Goal: Complete application form

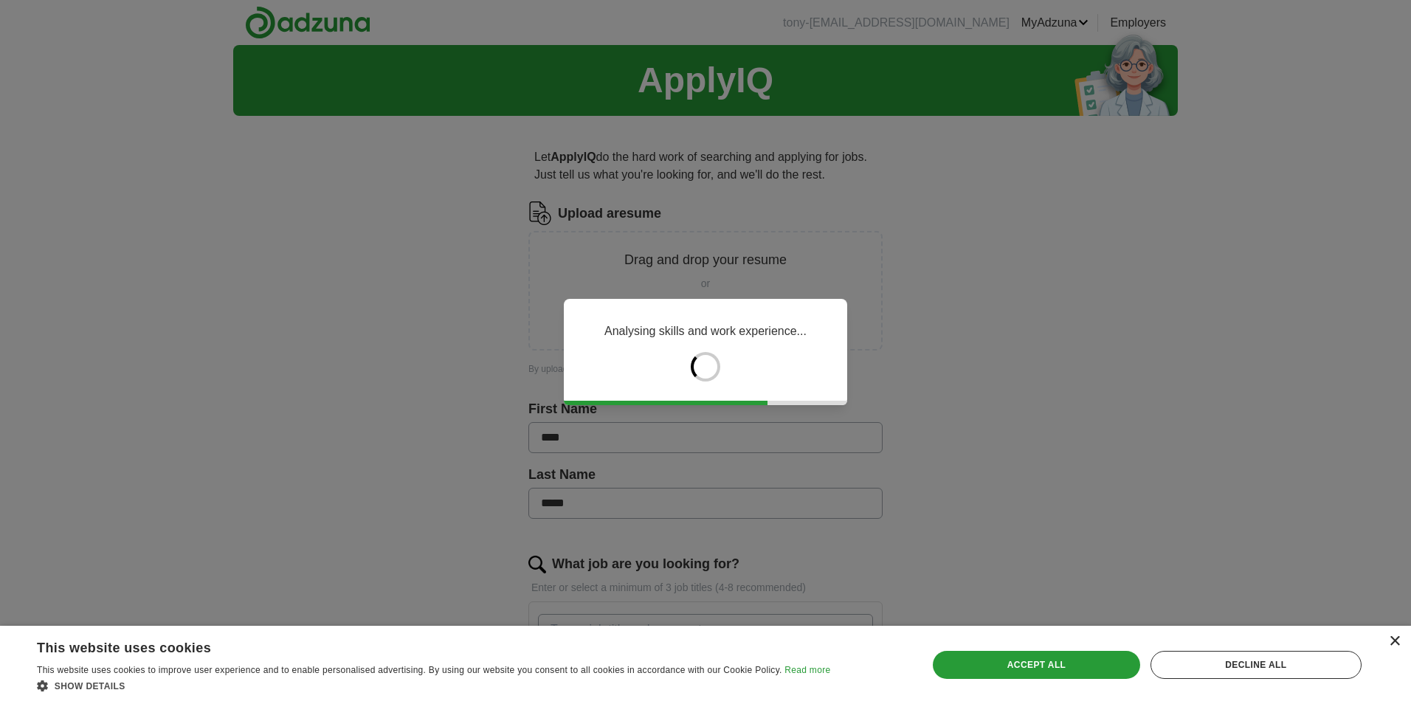
click at [1396, 642] on div "×" at bounding box center [1394, 641] width 11 height 11
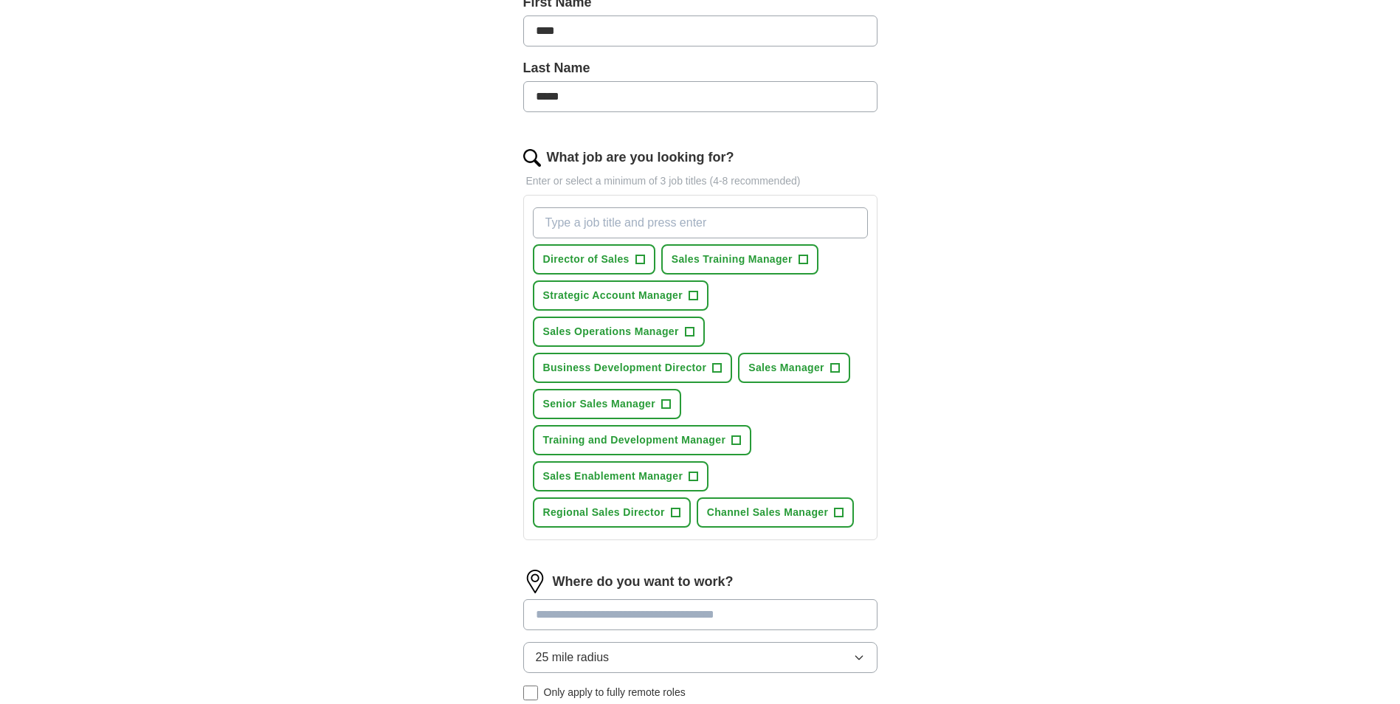
scroll to position [369, 0]
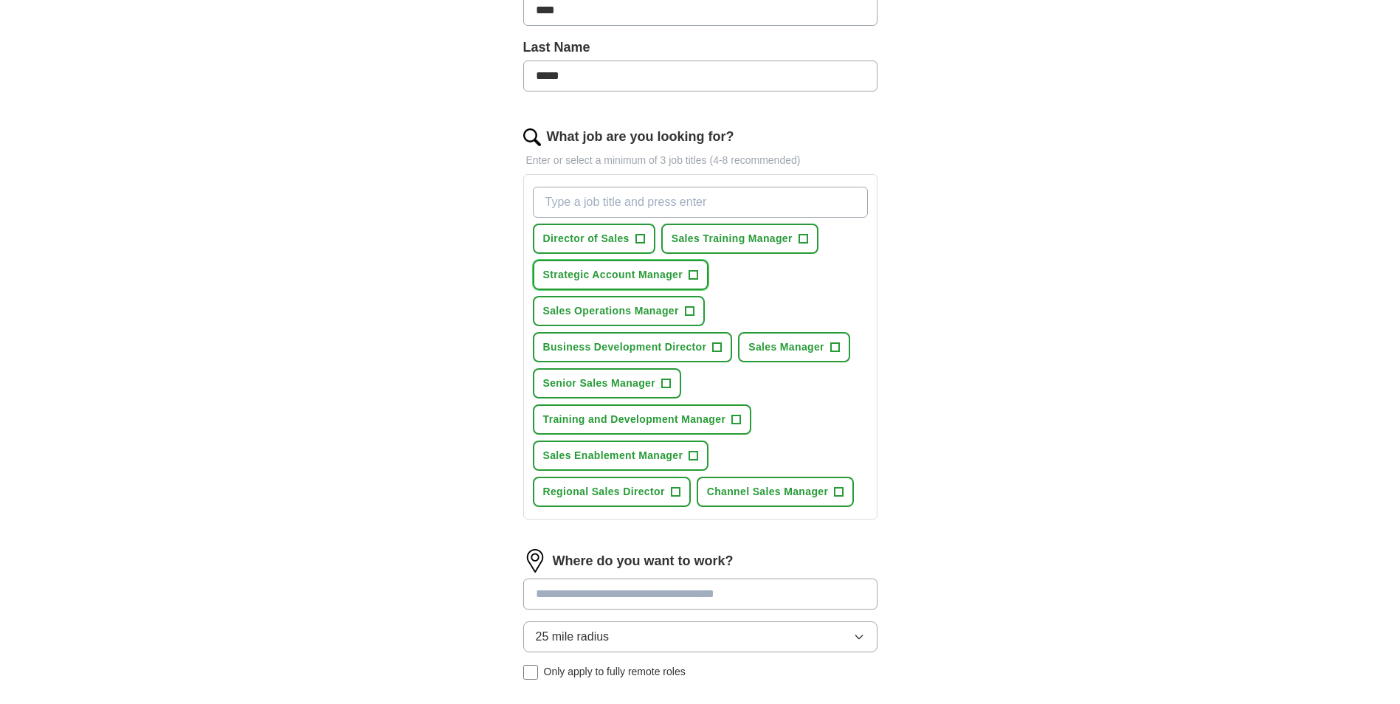
click at [650, 270] on span "Strategic Account Manager" at bounding box center [613, 275] width 140 height 16
click at [619, 385] on span "Senior Sales Manager" at bounding box center [599, 384] width 113 height 16
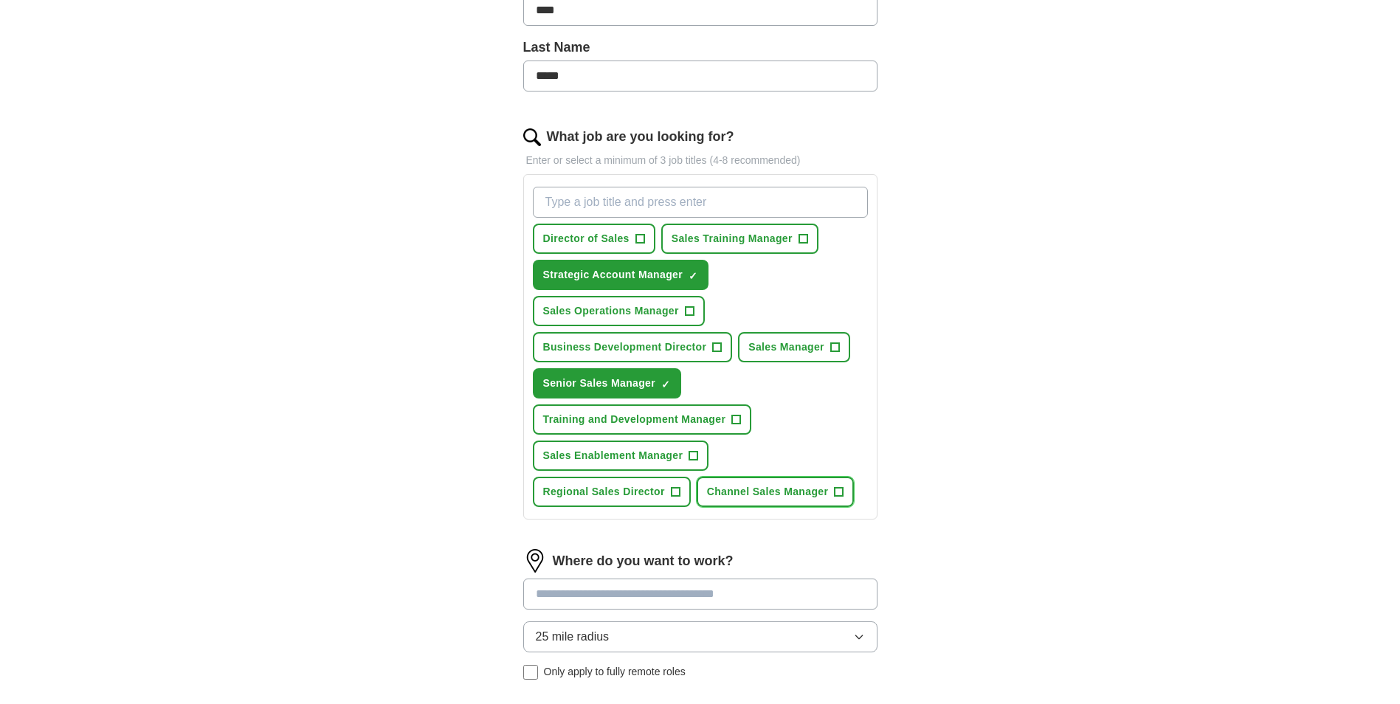
click at [726, 487] on span "Channel Sales Manager" at bounding box center [768, 492] width 122 height 16
click at [640, 199] on input "What job are you looking for?" at bounding box center [700, 202] width 335 height 31
click at [640, 199] on input "E" at bounding box center [700, 202] width 335 height 31
type input "Executive sales representative"
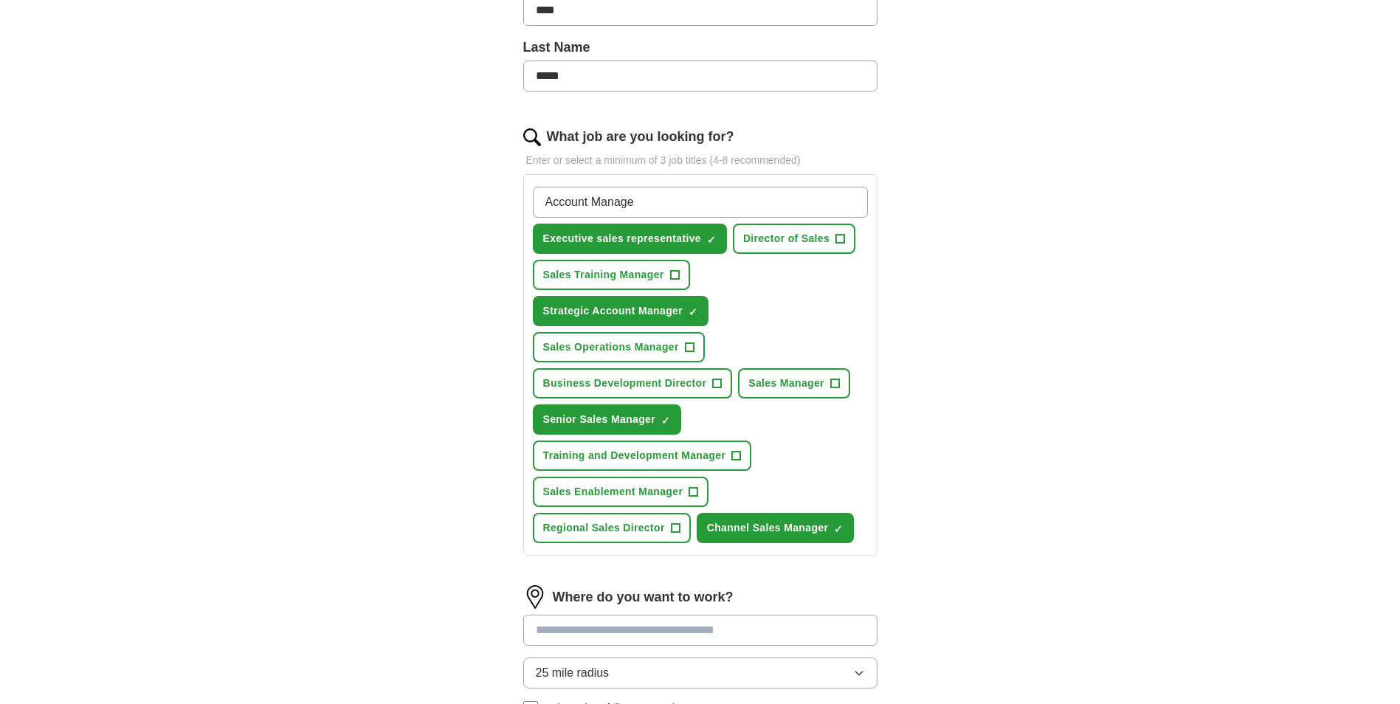
type input "Account Manager"
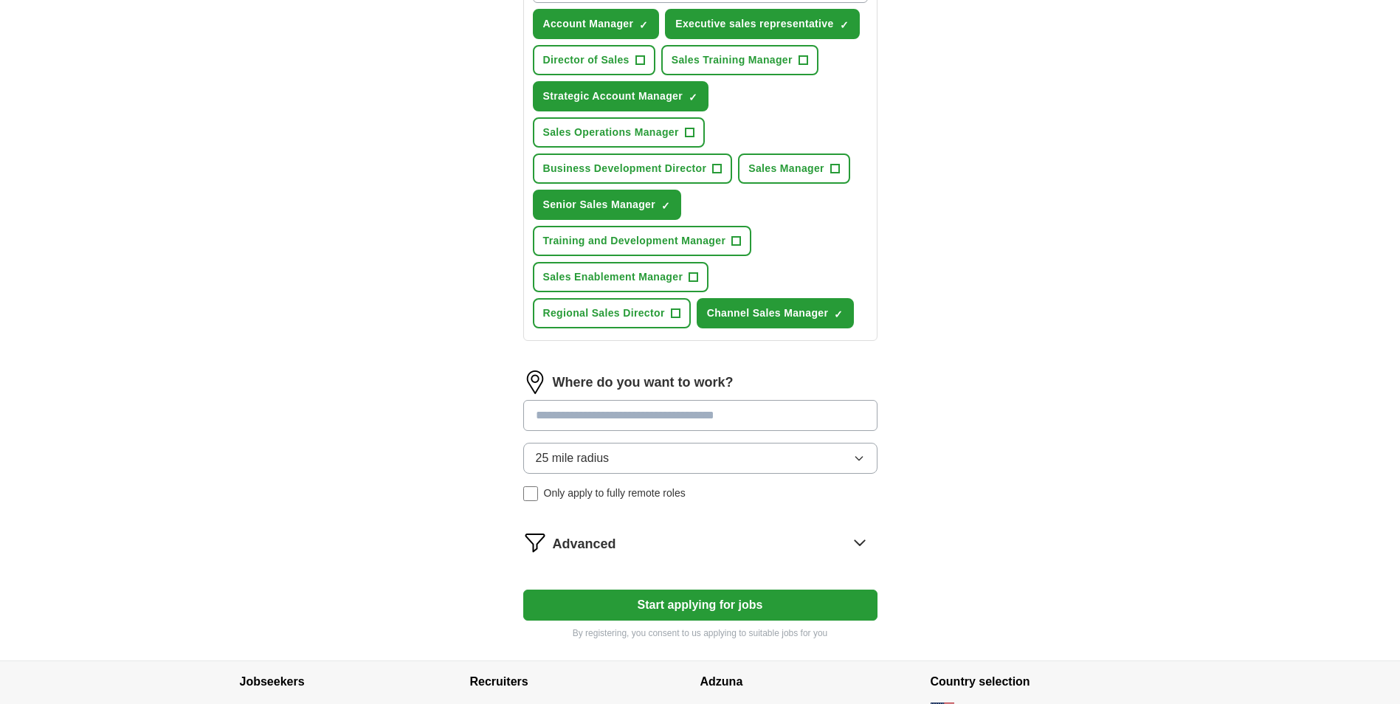
scroll to position [590, 0]
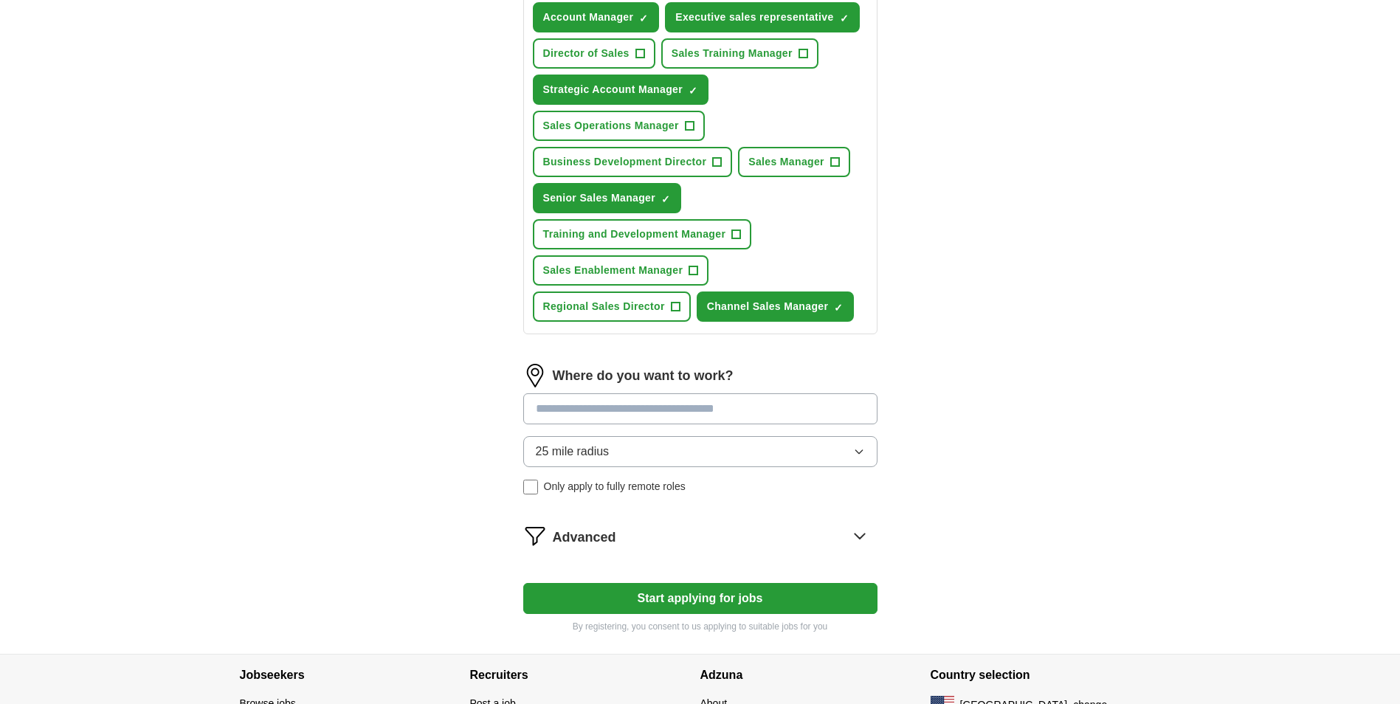
click at [647, 410] on input at bounding box center [700, 408] width 354 height 31
type input "**********"
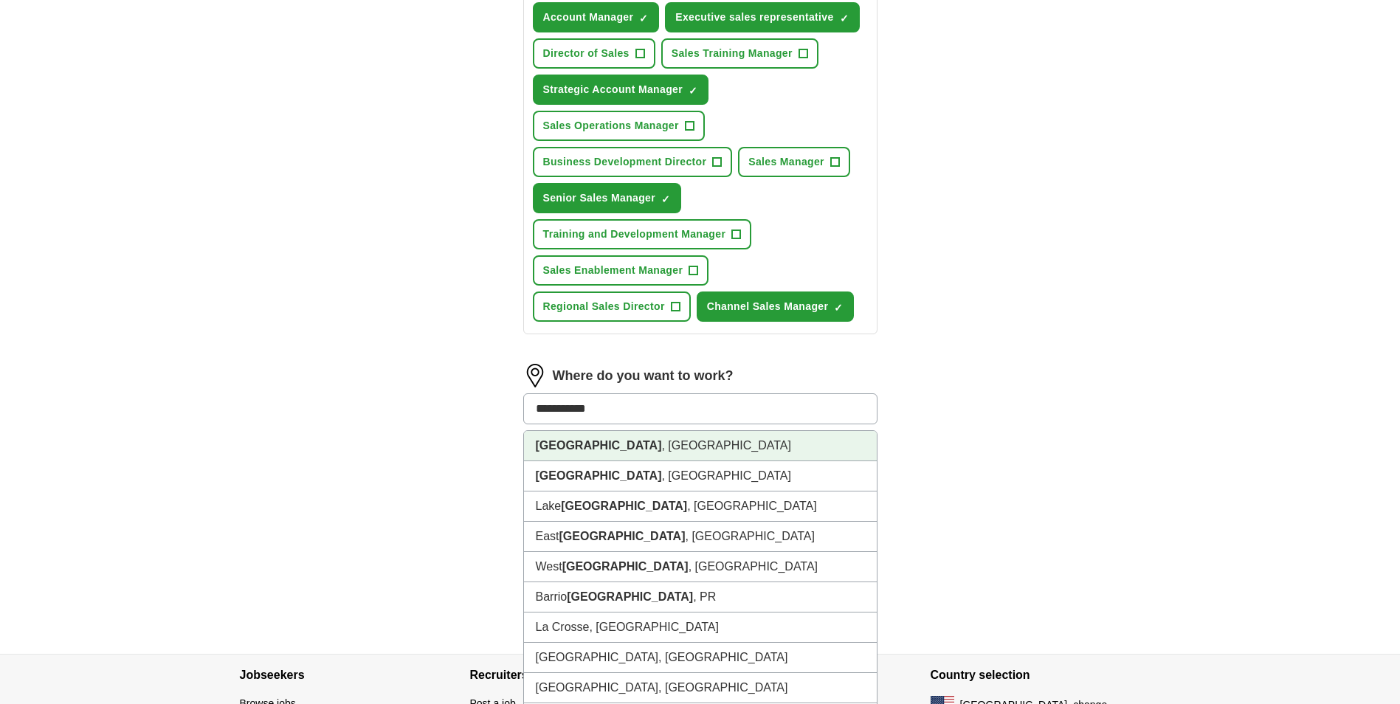
click at [629, 441] on li "[GEOGRAPHIC_DATA] , [GEOGRAPHIC_DATA]" at bounding box center [700, 446] width 353 height 30
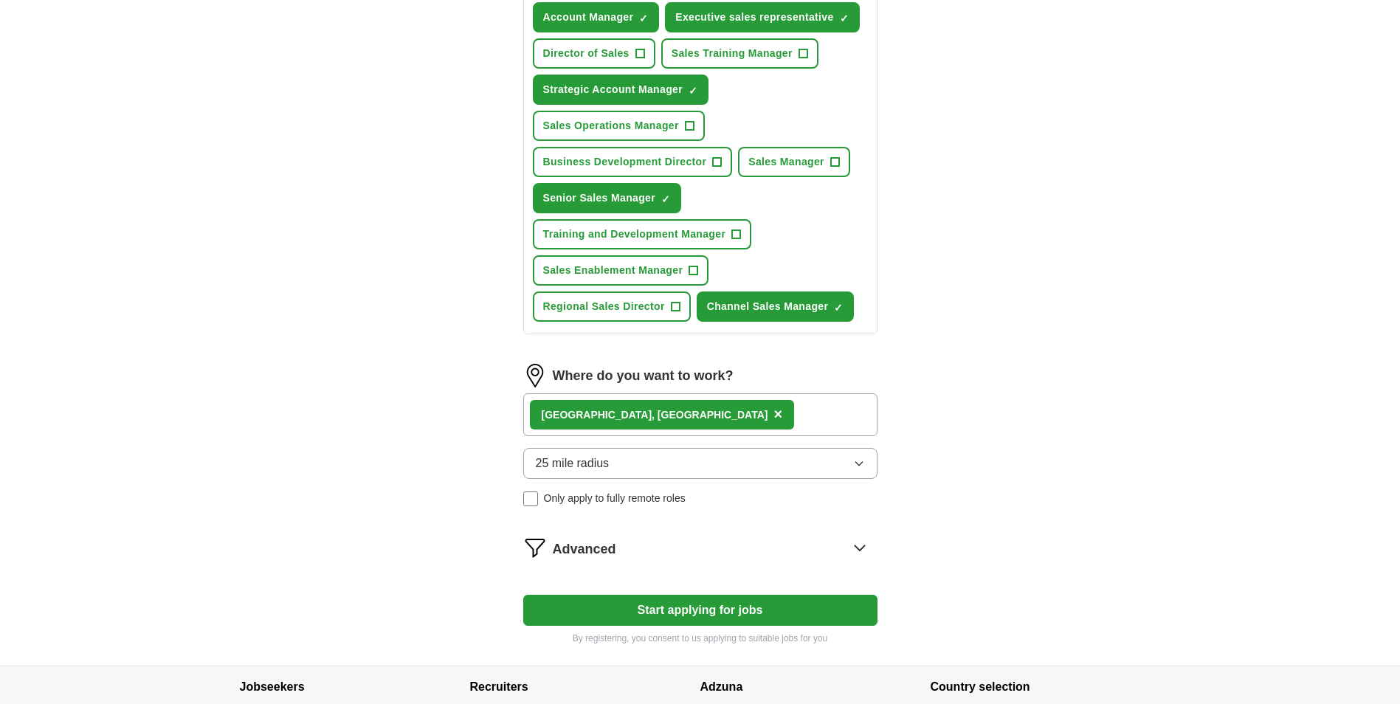
click at [645, 462] on button "25 mile radius" at bounding box center [700, 463] width 354 height 31
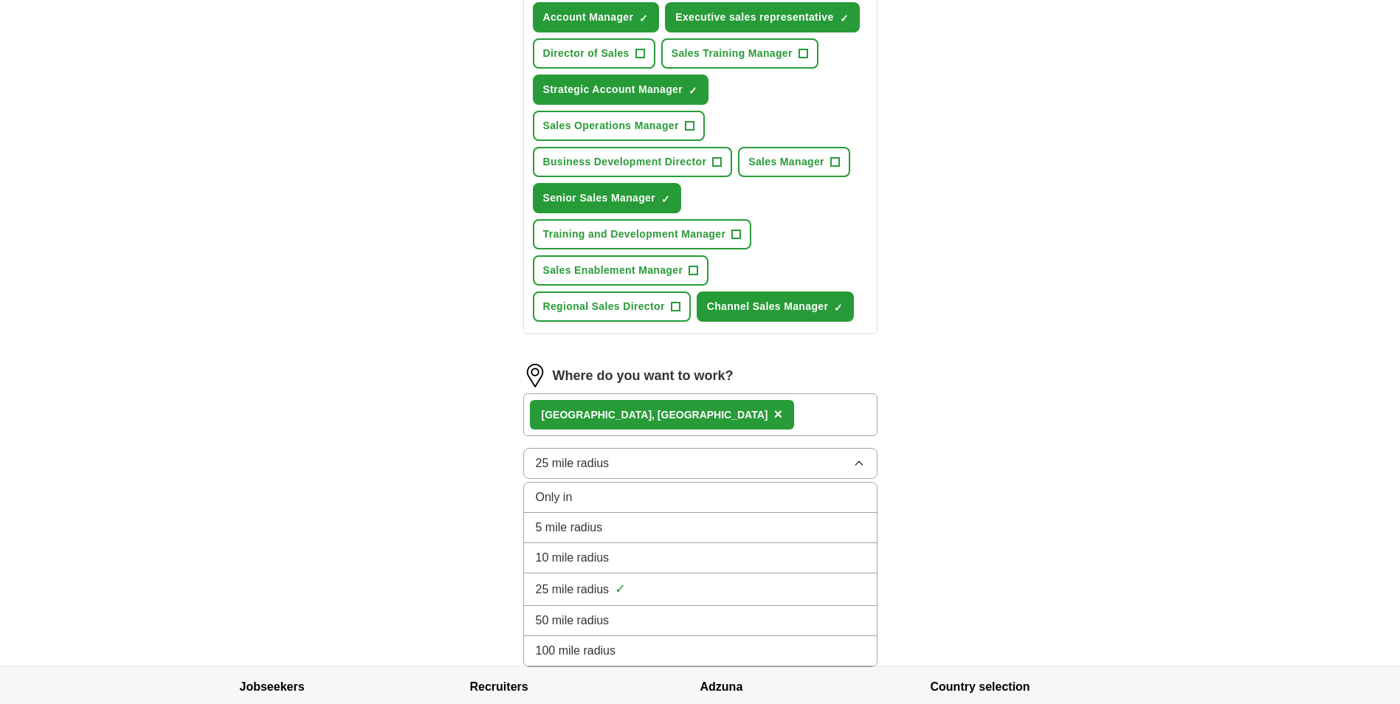
click at [611, 616] on div "50 mile radius" at bounding box center [700, 621] width 329 height 18
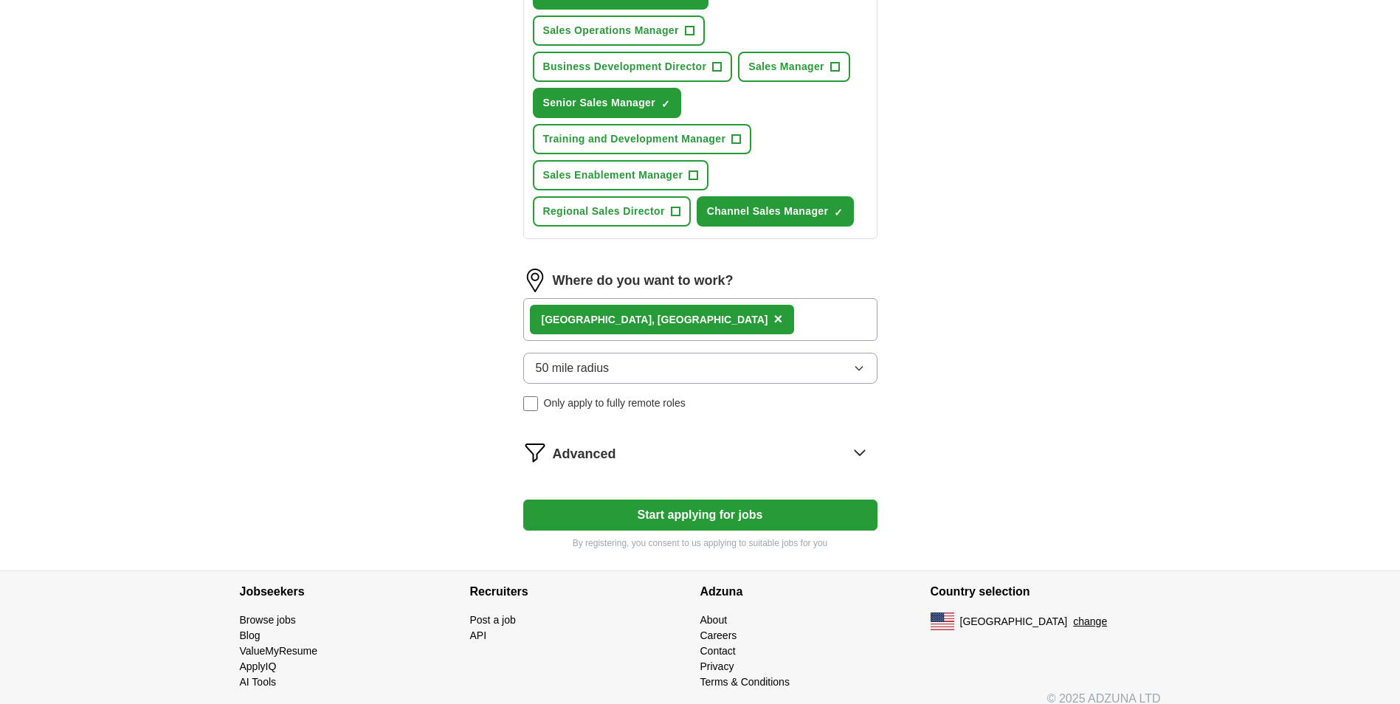
scroll to position [701, 0]
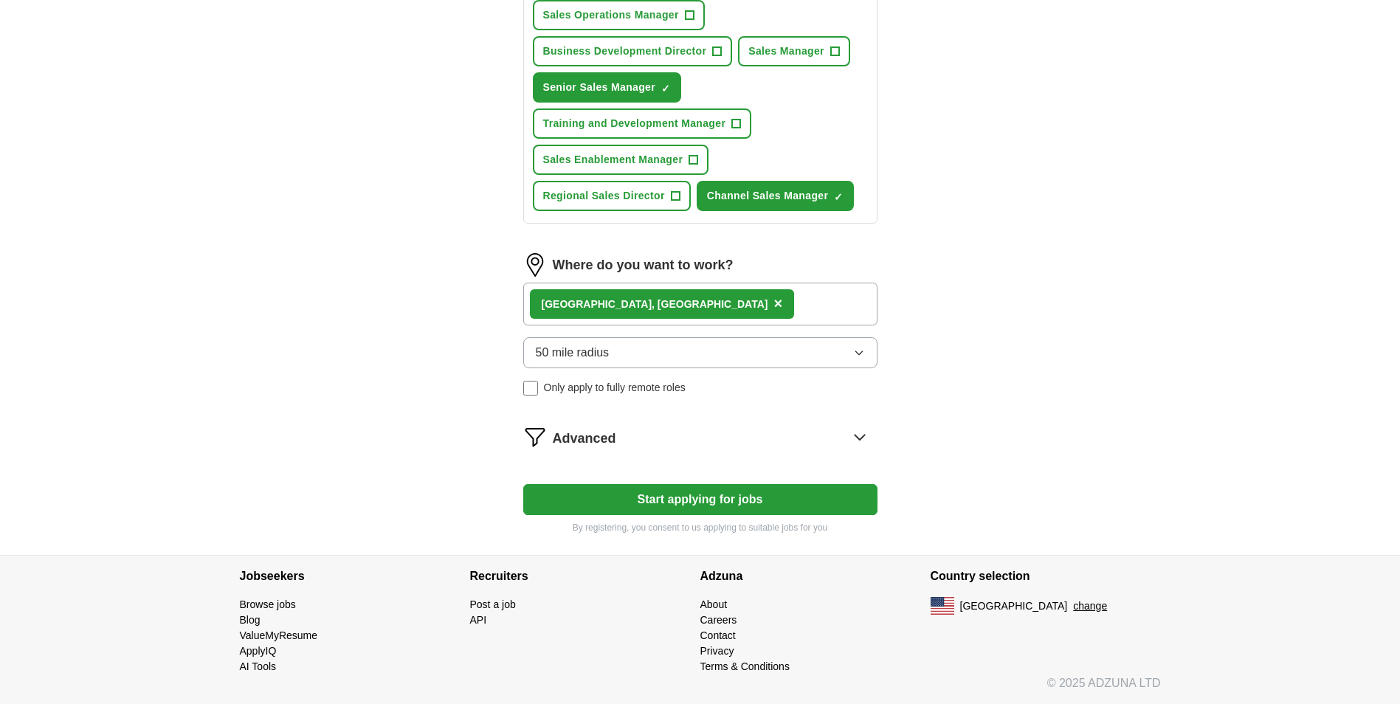
click at [558, 430] on span "Advanced" at bounding box center [584, 439] width 63 height 20
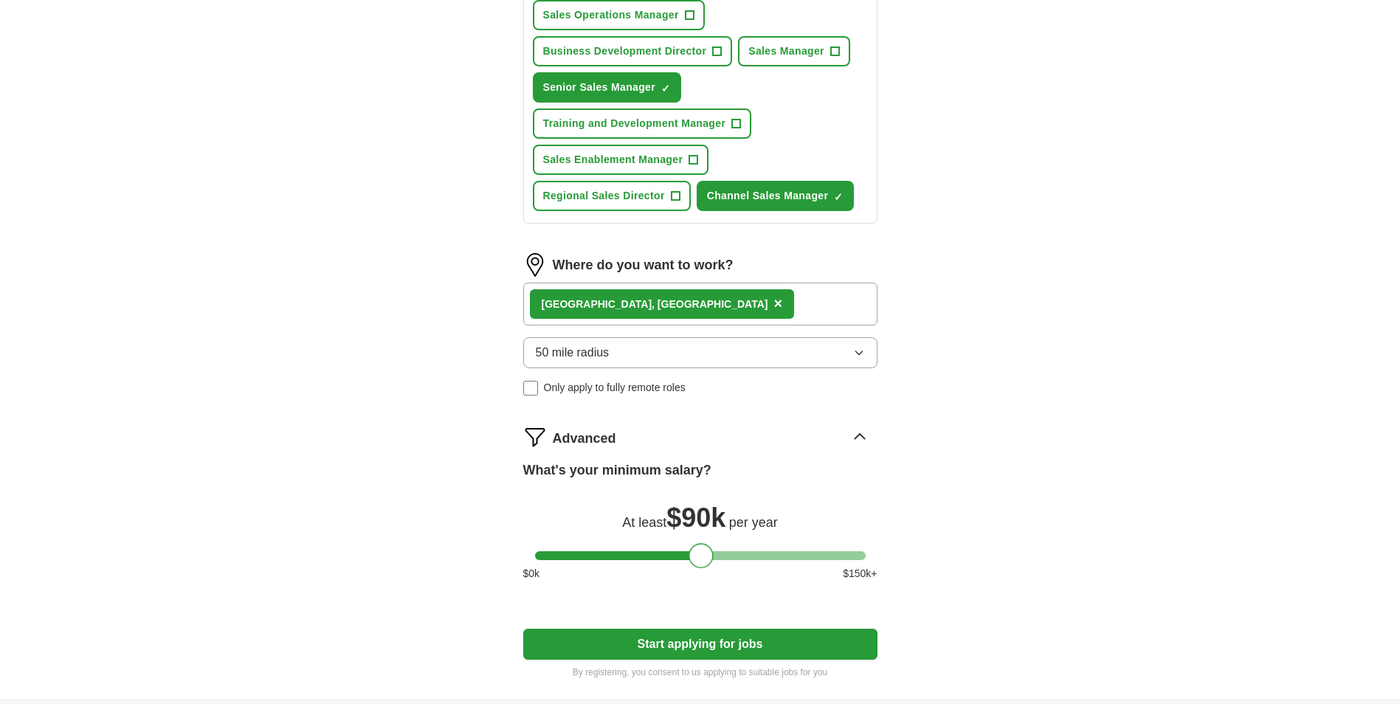
drag, startPoint x: 552, startPoint y: 553, endPoint x: 706, endPoint y: 577, distance: 156.2
click at [706, 577] on div "What's your minimum salary? At least $ 90k per year $ 0 k $ 150 k+" at bounding box center [700, 527] width 354 height 133
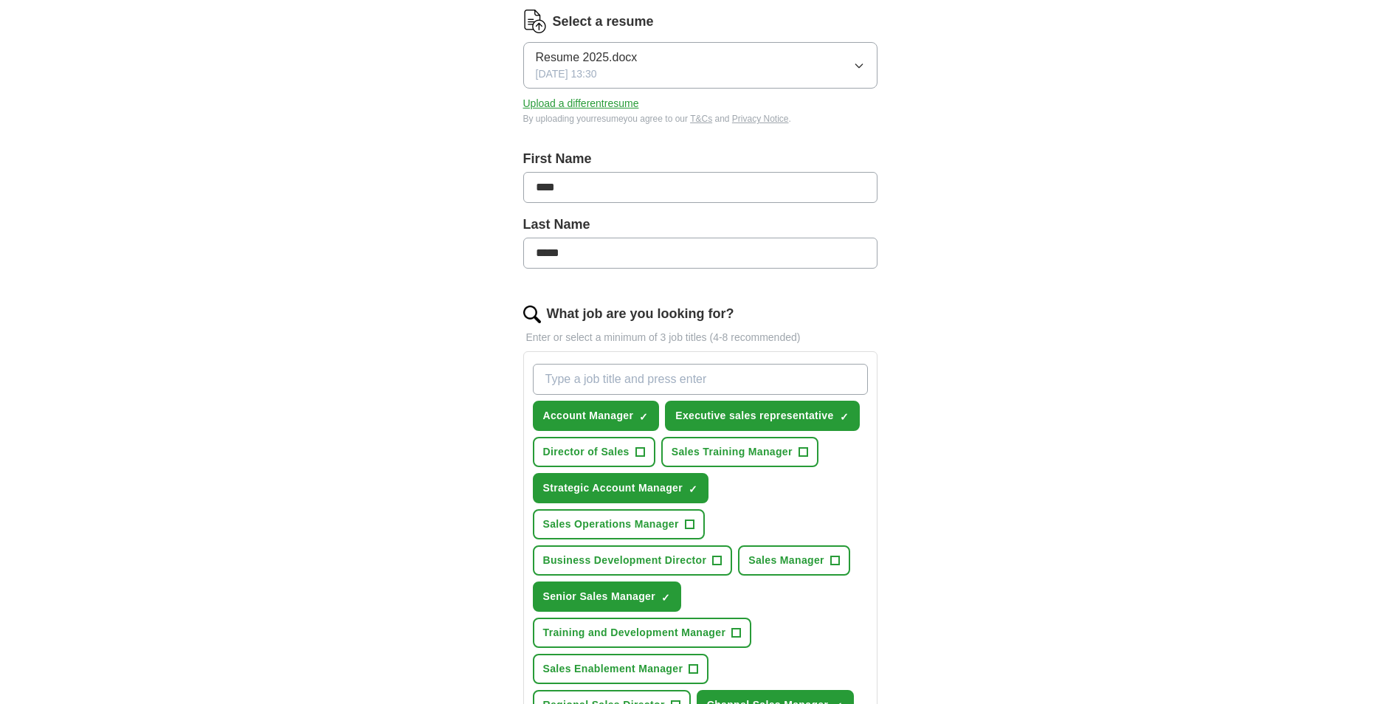
scroll to position [185, 0]
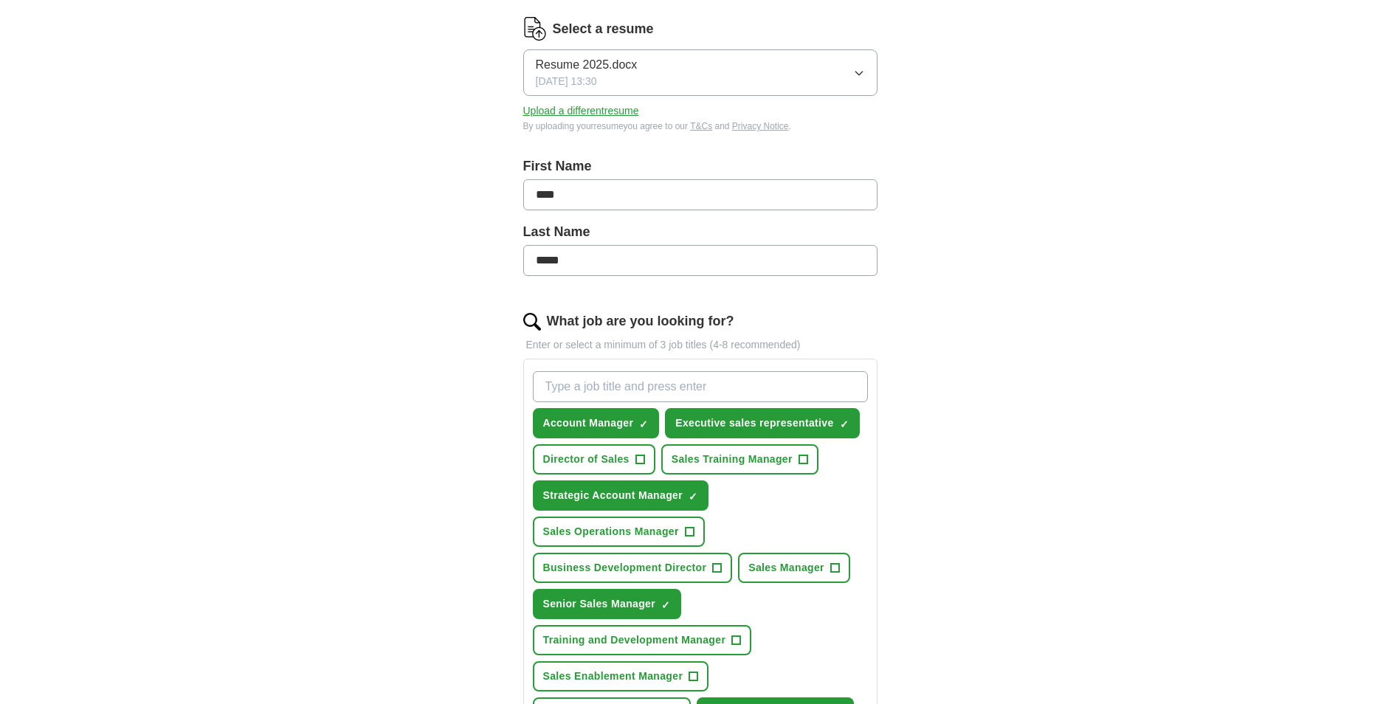
click at [573, 255] on input "*****" at bounding box center [700, 260] width 354 height 31
type input "**********"
click at [1016, 389] on div "**********" at bounding box center [700, 538] width 945 height 1356
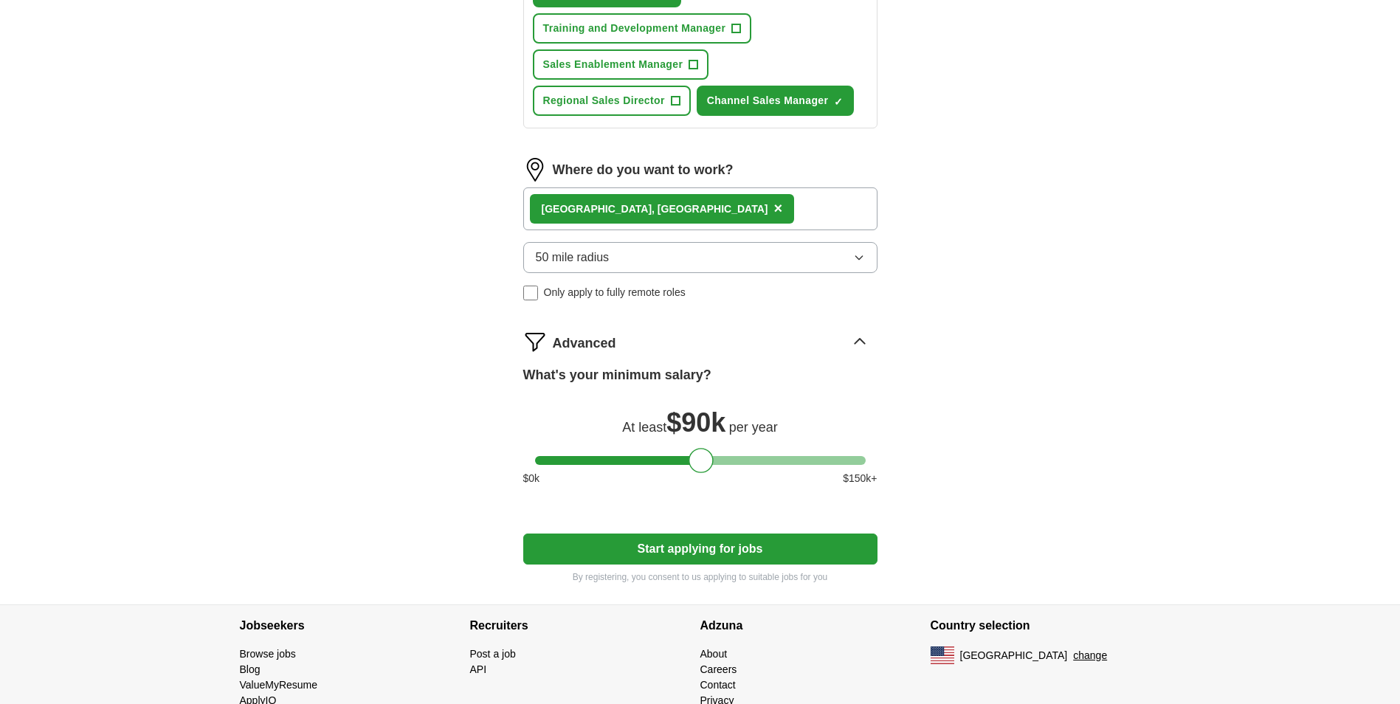
scroll to position [846, 0]
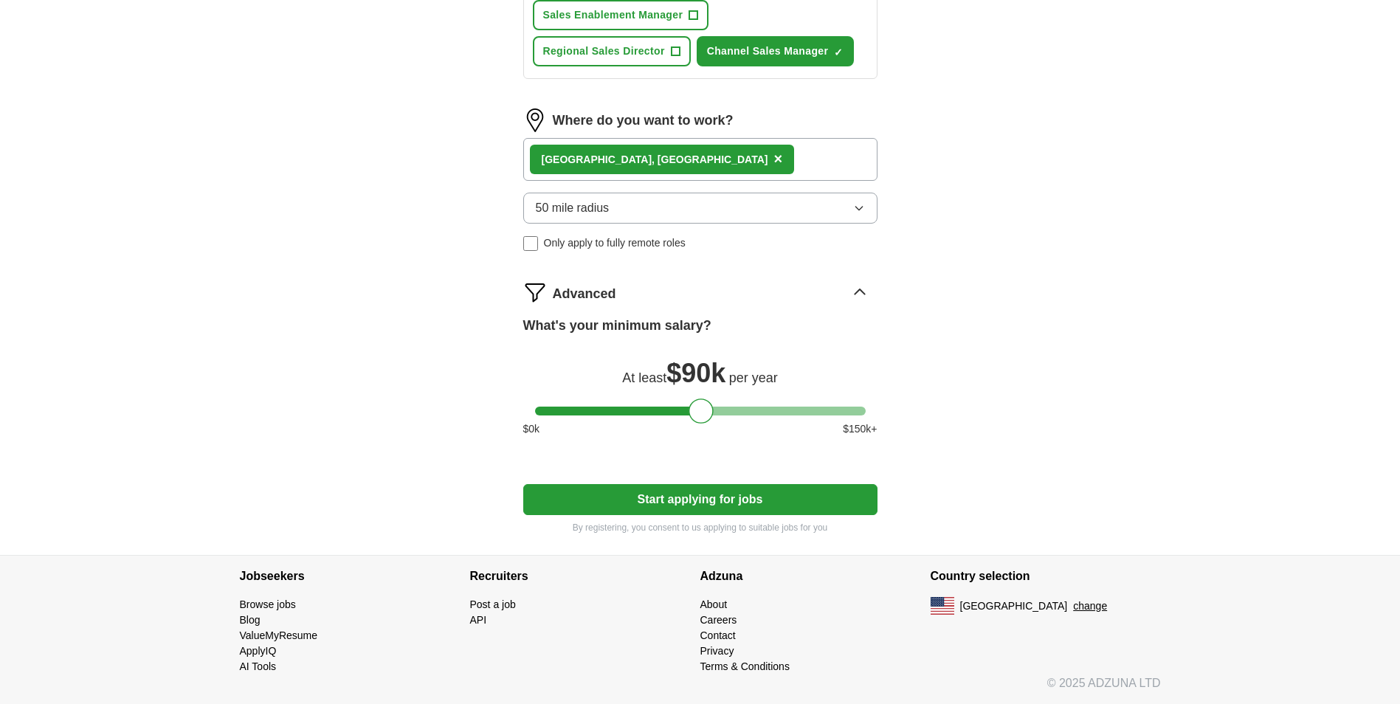
click at [770, 499] on button "Start applying for jobs" at bounding box center [700, 499] width 354 height 31
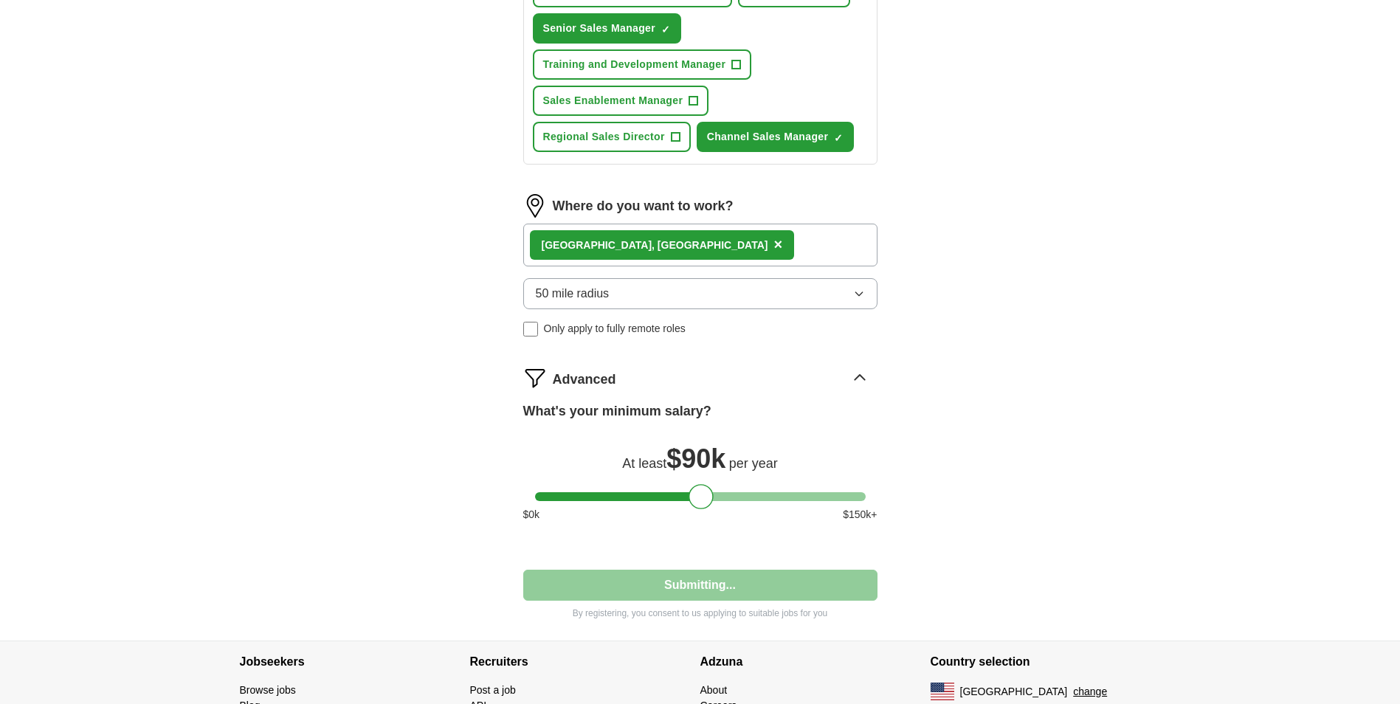
select select "**"
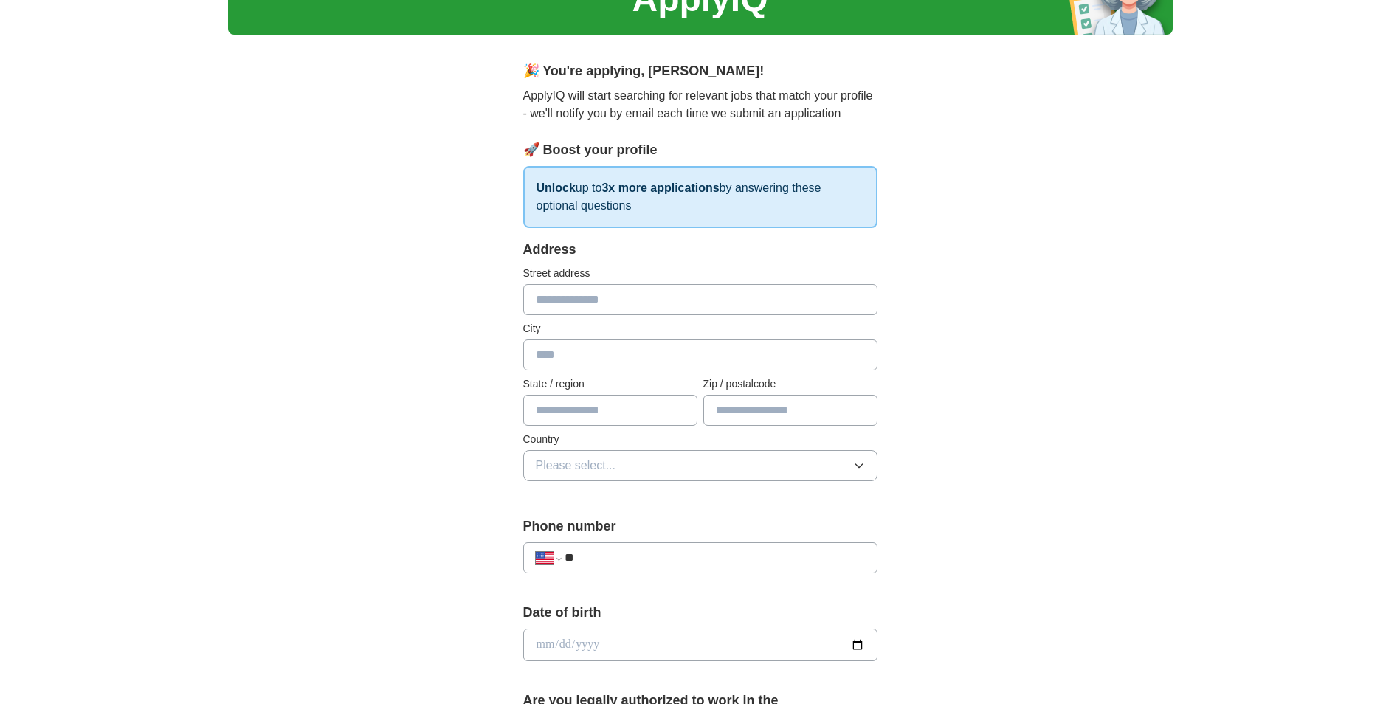
scroll to position [148, 0]
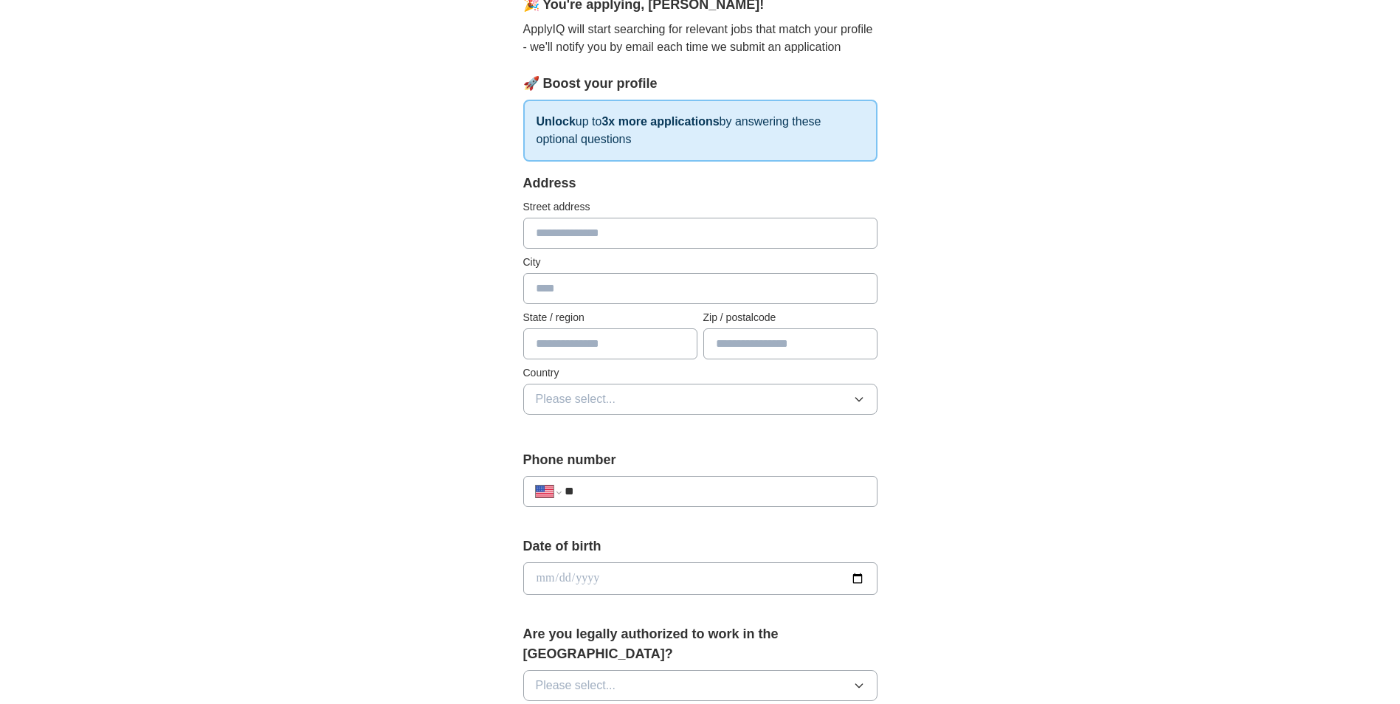
click at [624, 230] on input "text" at bounding box center [700, 233] width 354 height 31
type input "**********"
type input "********"
type input "**"
type input "*****"
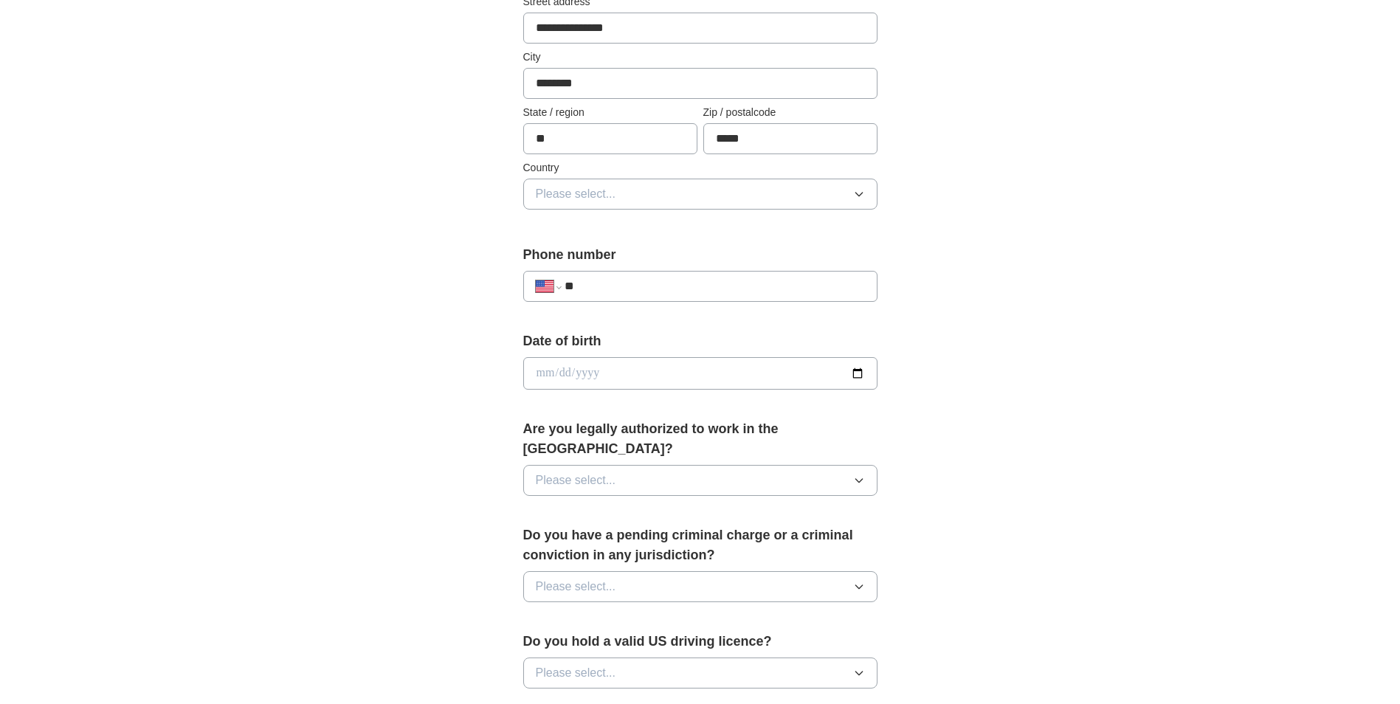
scroll to position [369, 0]
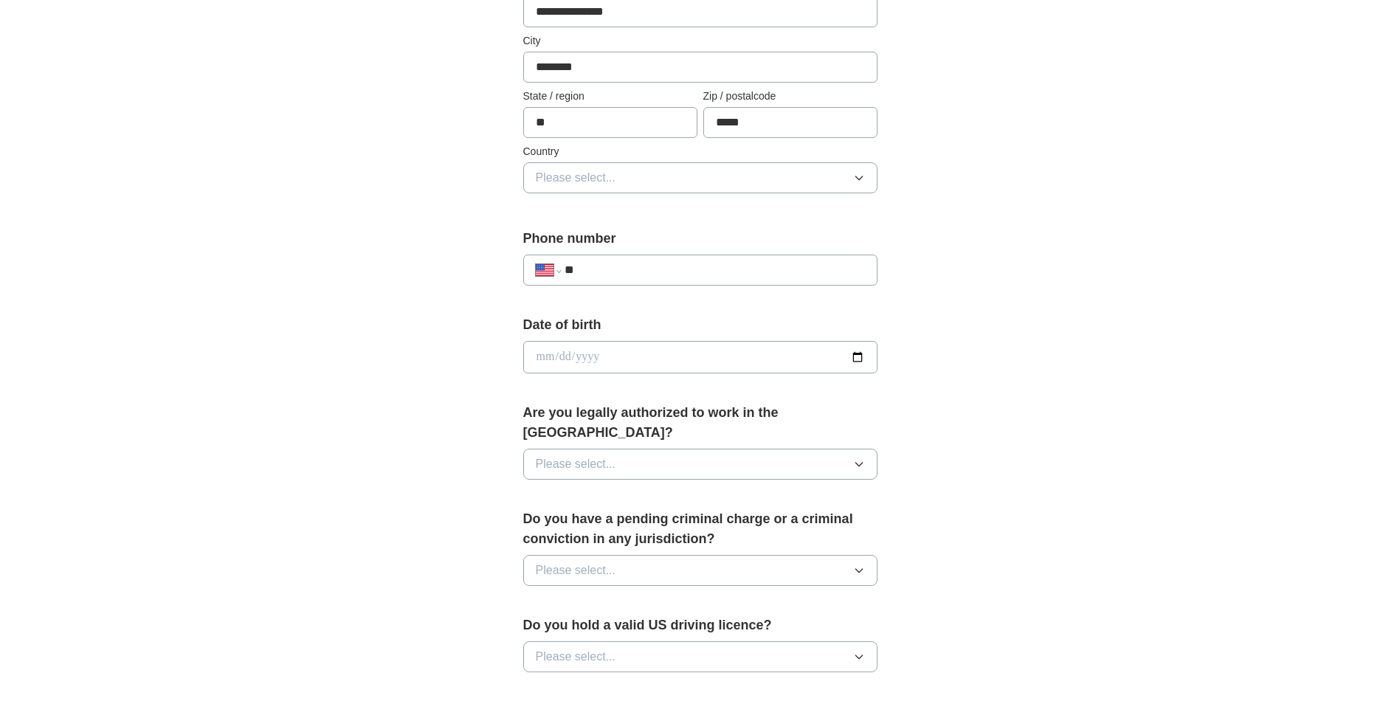
click at [703, 182] on button "Please select..." at bounding box center [700, 177] width 354 height 31
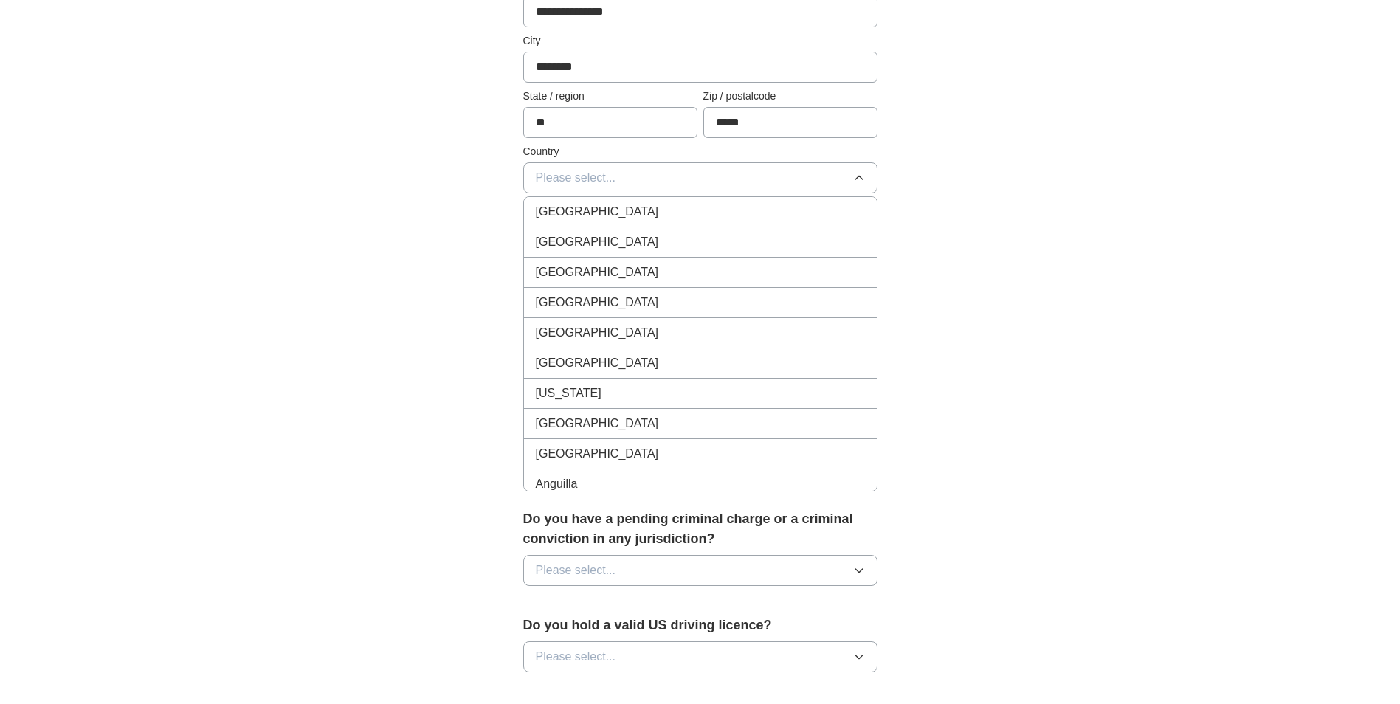
click at [681, 237] on div "[GEOGRAPHIC_DATA]" at bounding box center [700, 242] width 329 height 18
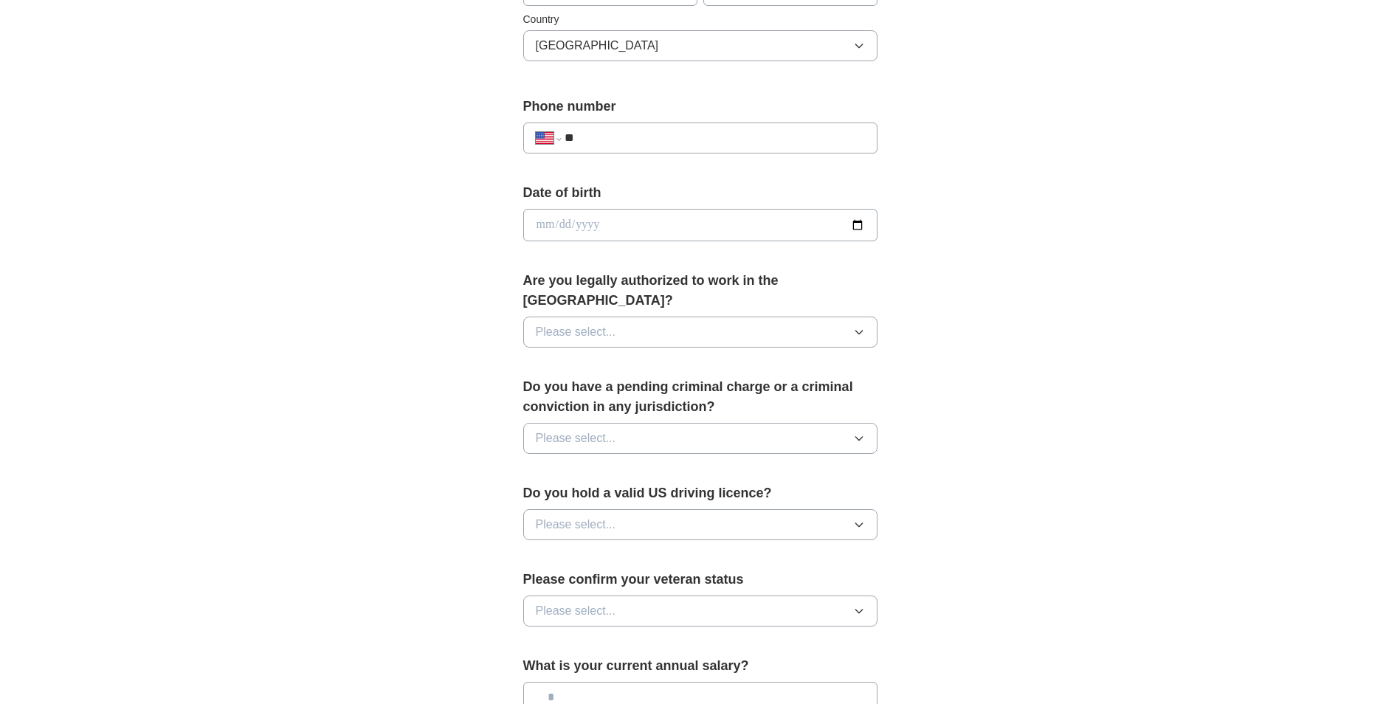
scroll to position [517, 0]
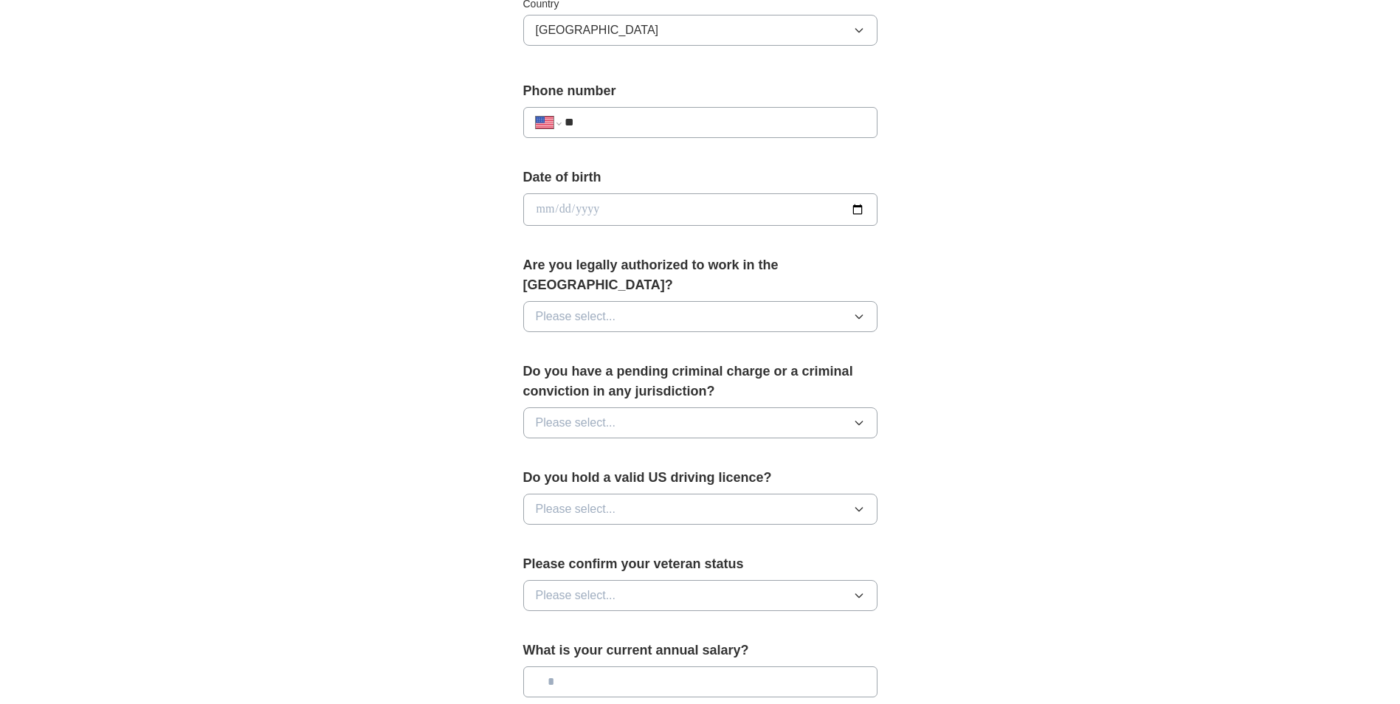
click at [746, 301] on button "Please select..." at bounding box center [700, 316] width 354 height 31
click at [723, 342] on div "Yes" at bounding box center [700, 351] width 329 height 18
click at [687, 407] on button "Please select..." at bounding box center [700, 422] width 354 height 31
click at [666, 478] on div "No" at bounding box center [700, 487] width 329 height 18
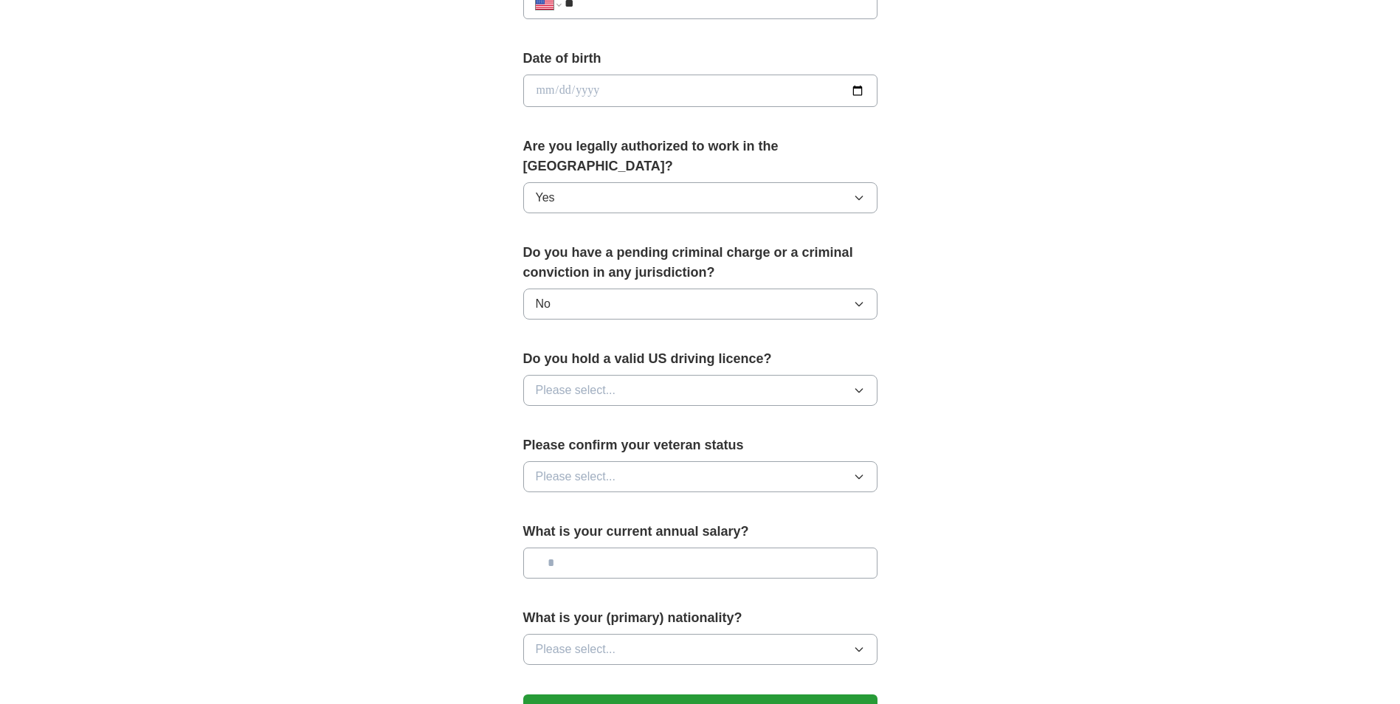
scroll to position [664, 0]
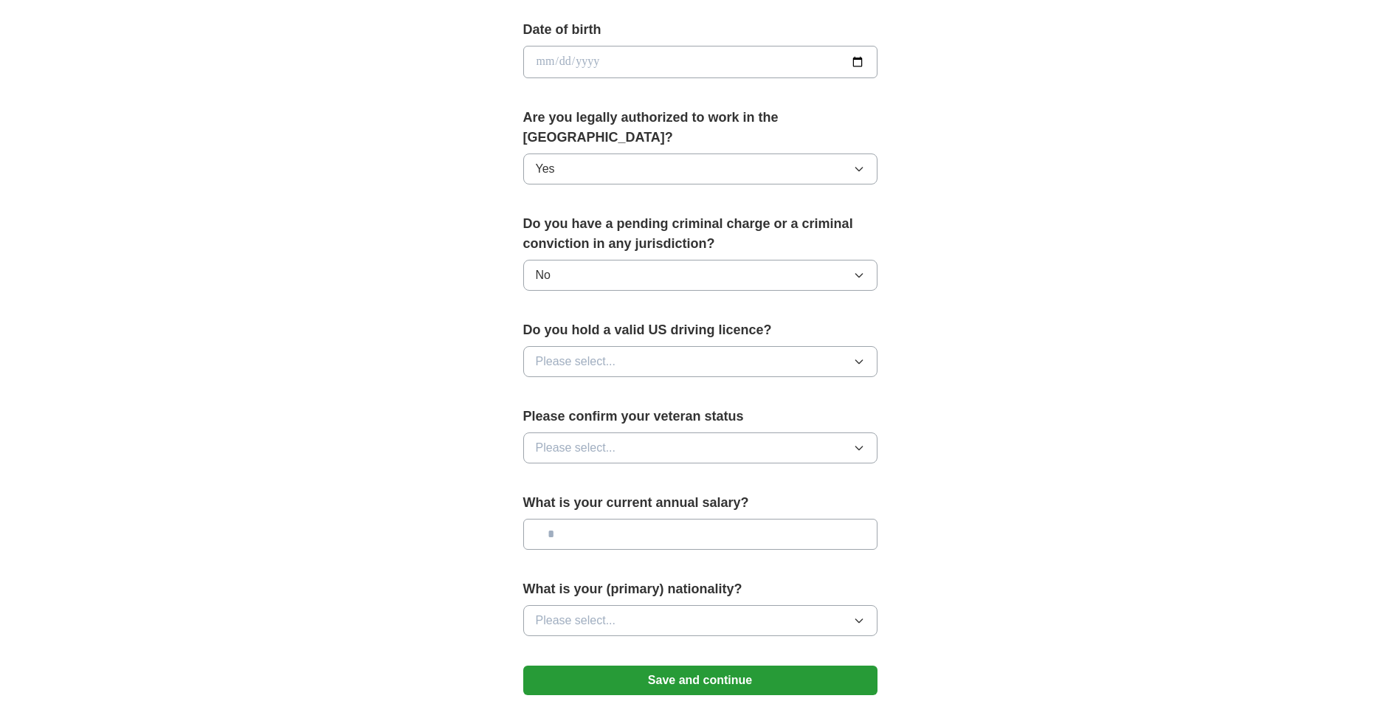
click at [643, 346] on button "Please select..." at bounding box center [700, 361] width 354 height 31
click at [630, 387] on div "Yes" at bounding box center [700, 396] width 329 height 18
click at [637, 433] on button "Please select..." at bounding box center [700, 448] width 354 height 31
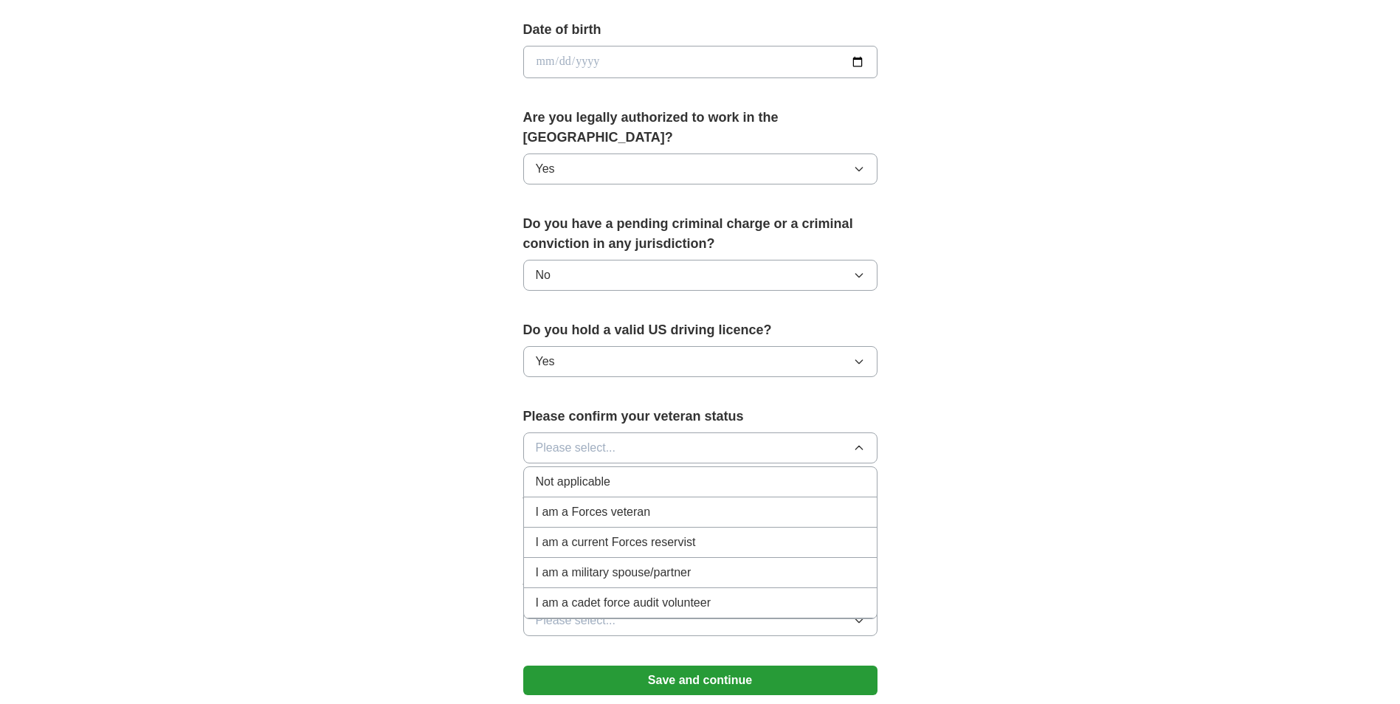
click at [622, 473] on div "Not applicable" at bounding box center [700, 482] width 329 height 18
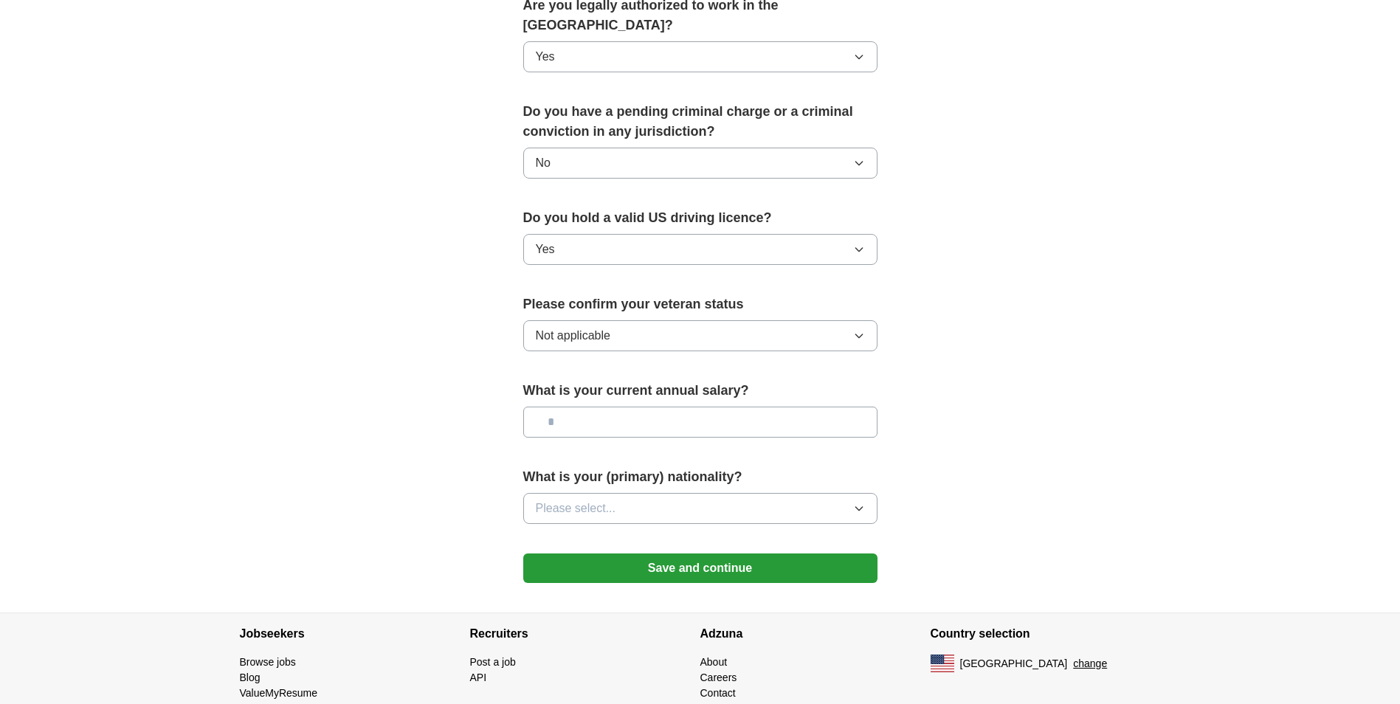
scroll to position [812, 0]
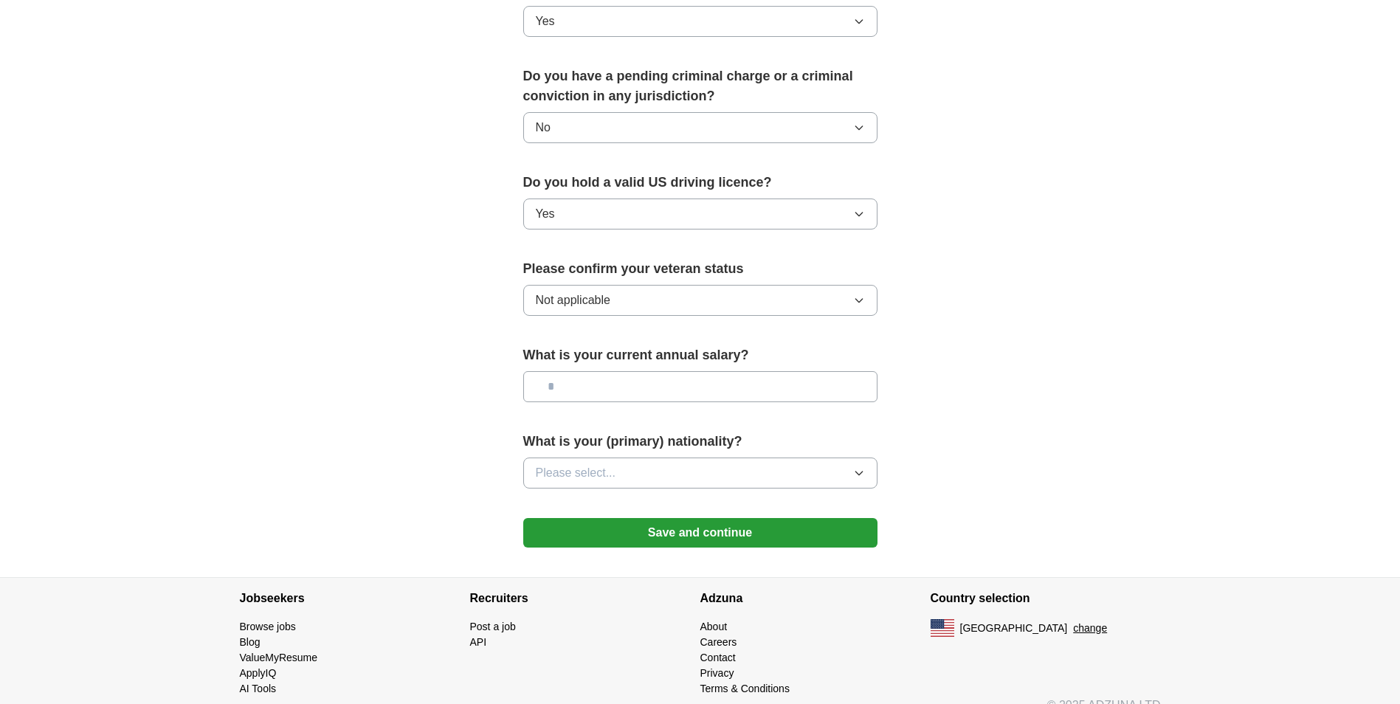
click at [671, 372] on input "text" at bounding box center [700, 386] width 354 height 31
type input "*******"
click at [692, 458] on button "Please select..." at bounding box center [700, 473] width 354 height 31
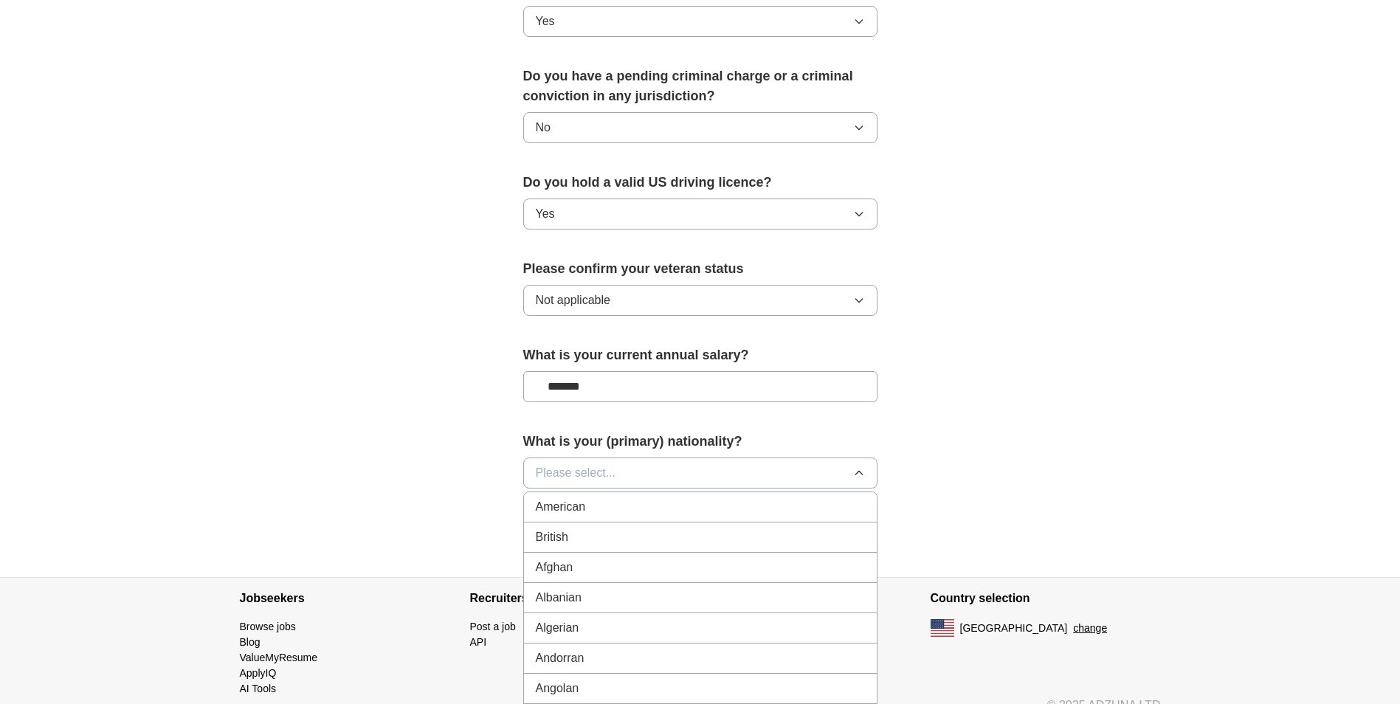
click at [669, 498] on div "American" at bounding box center [700, 507] width 329 height 18
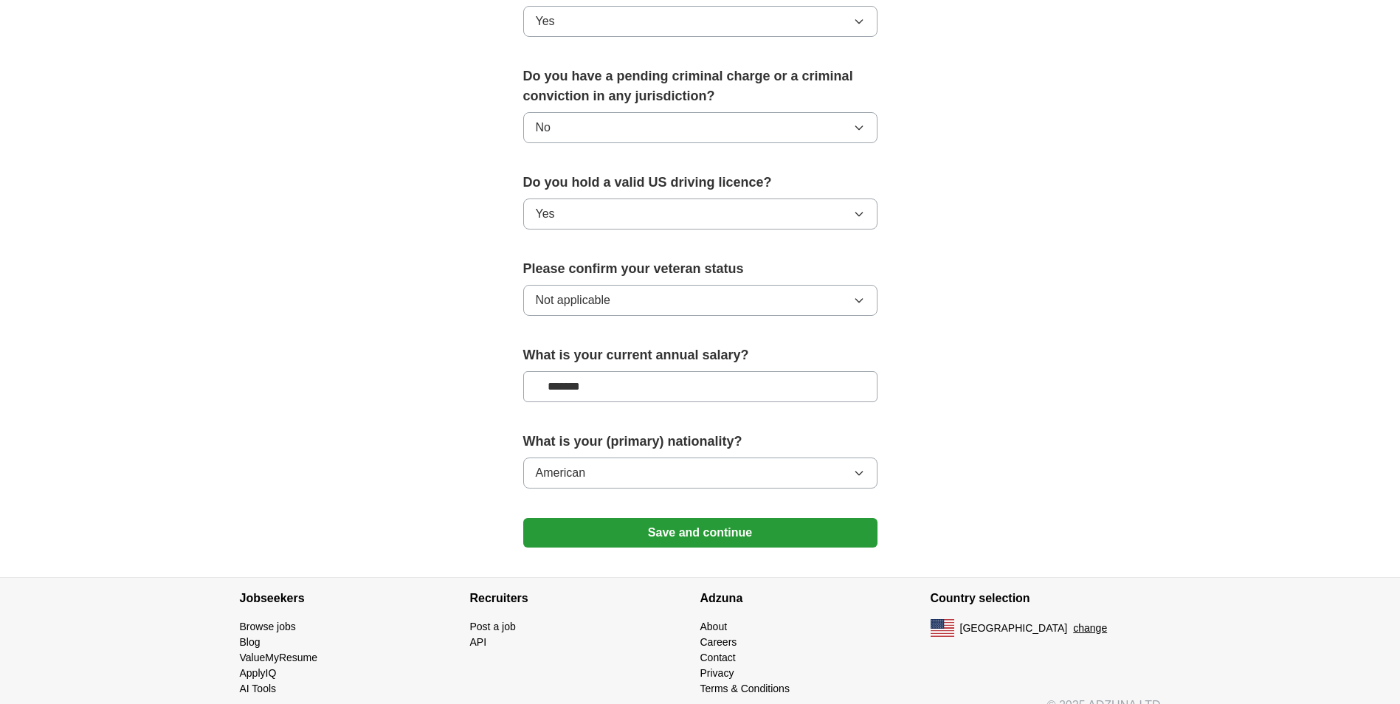
click at [866, 458] on button "American" at bounding box center [700, 473] width 354 height 31
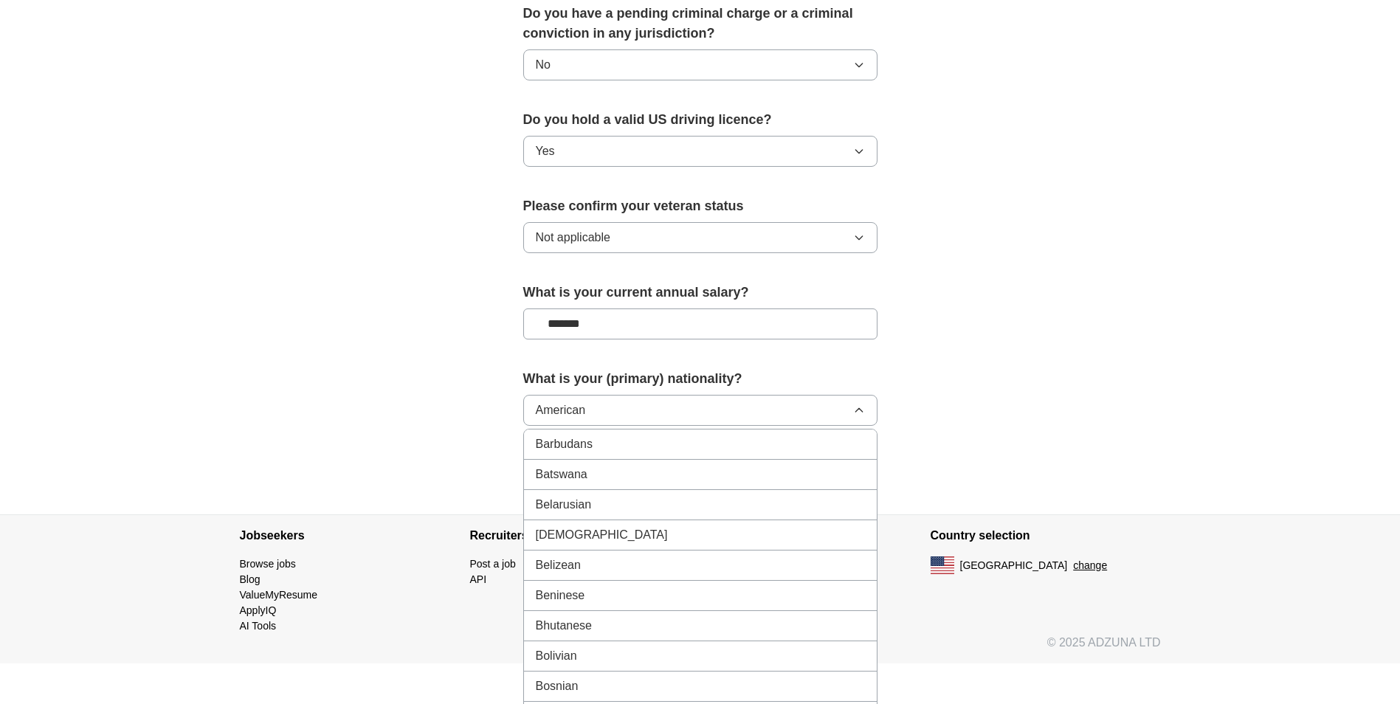
scroll to position [0, 0]
click at [763, 395] on button "American" at bounding box center [700, 410] width 354 height 31
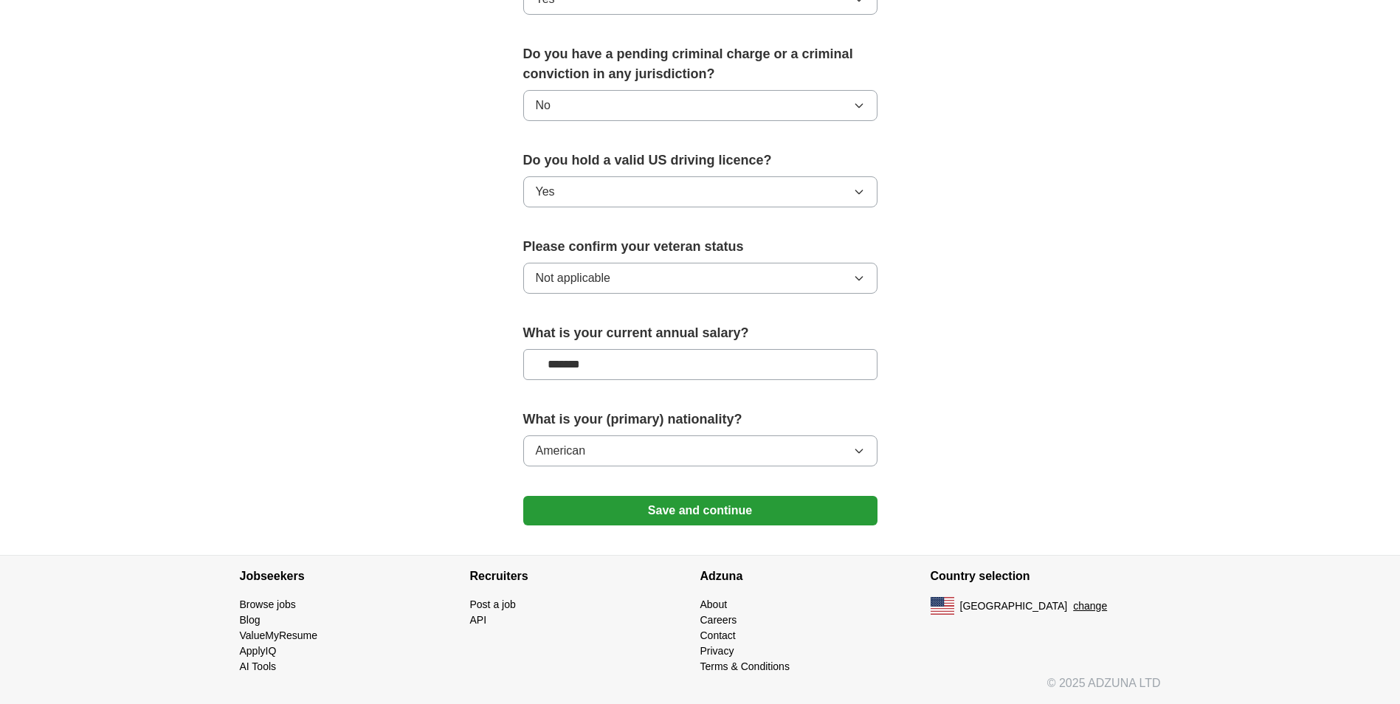
scroll to position [814, 0]
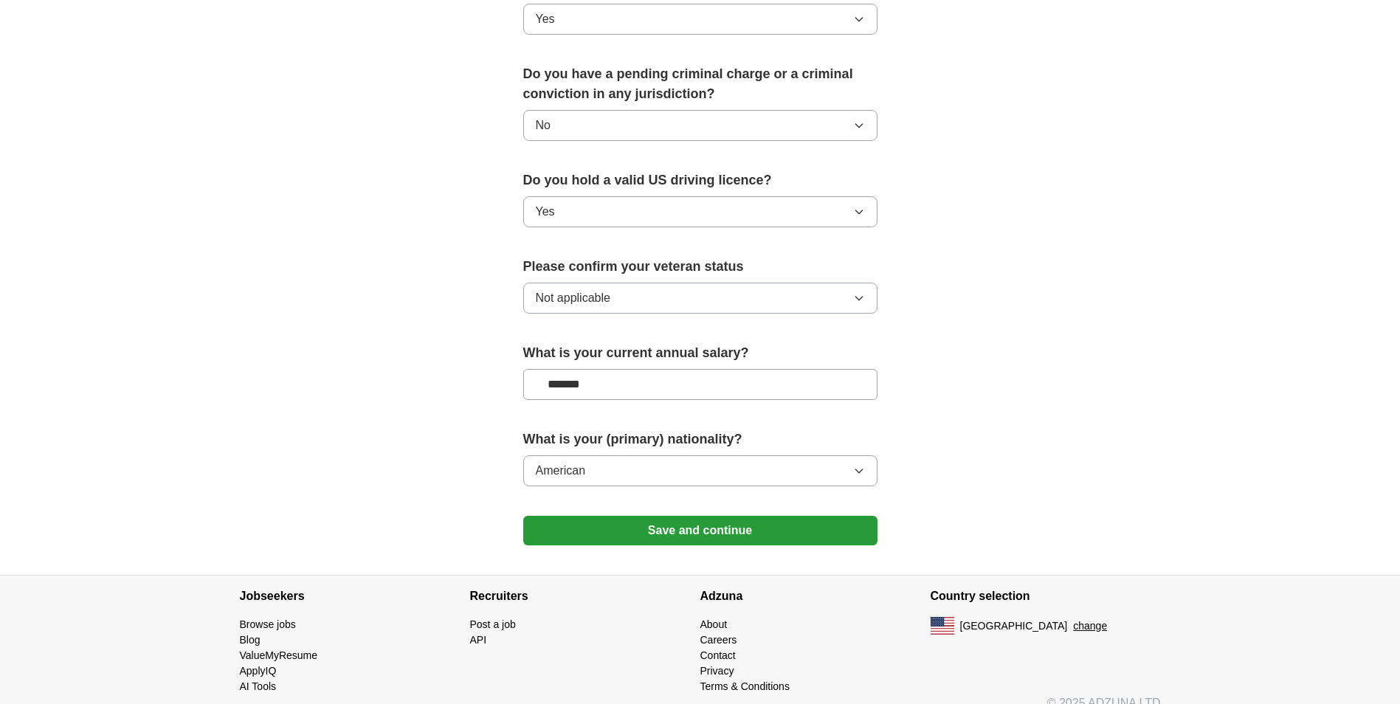
click at [797, 516] on button "Save and continue" at bounding box center [700, 531] width 354 height 30
click at [736, 517] on button "Save and continue" at bounding box center [700, 531] width 354 height 30
